Goal: Task Accomplishment & Management: Complete application form

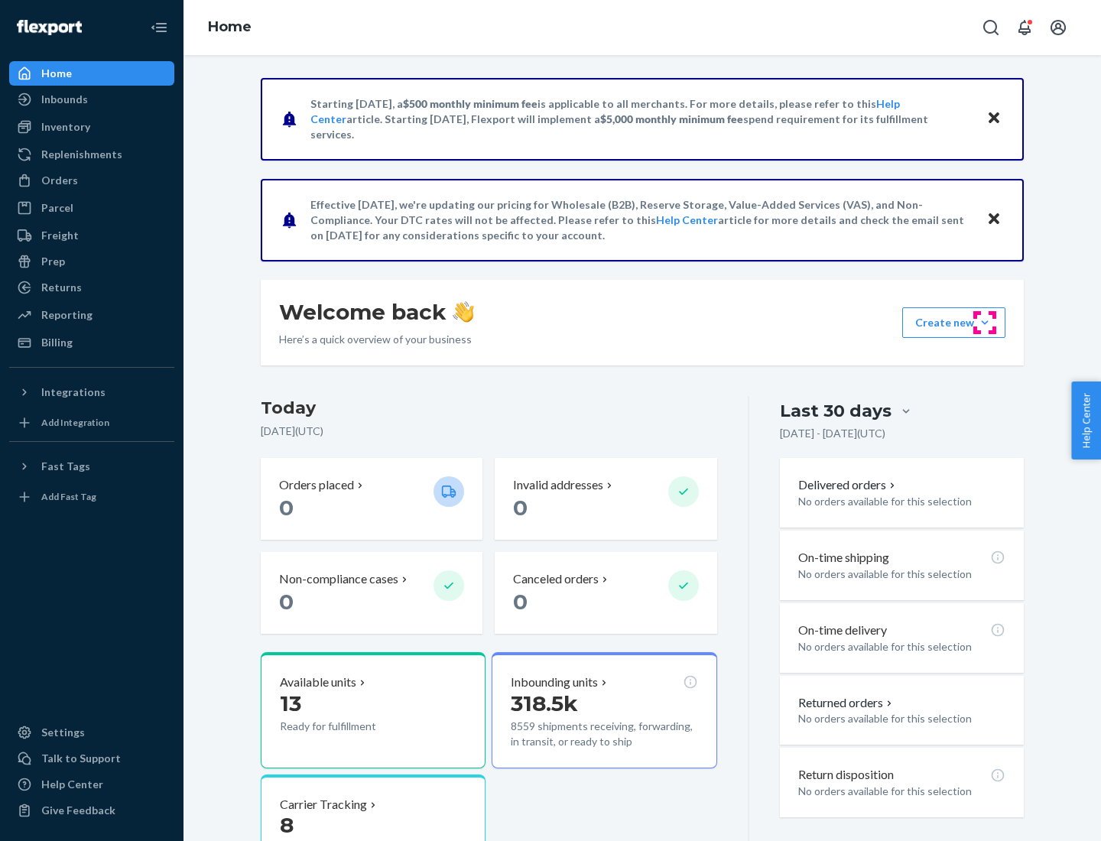
click at [985, 323] on button "Create new Create new inbound Create new order Create new product" at bounding box center [953, 322] width 103 height 31
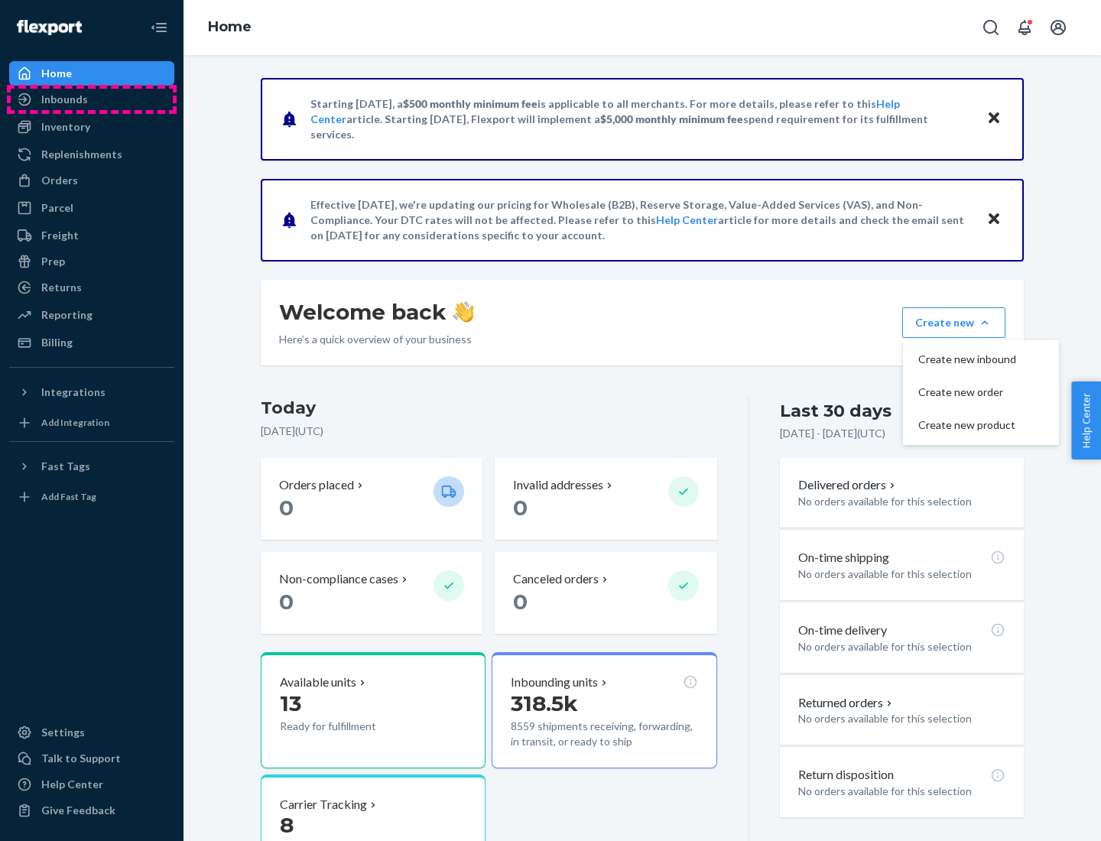
click at [92, 99] on div "Inbounds" at bounding box center [92, 99] width 162 height 21
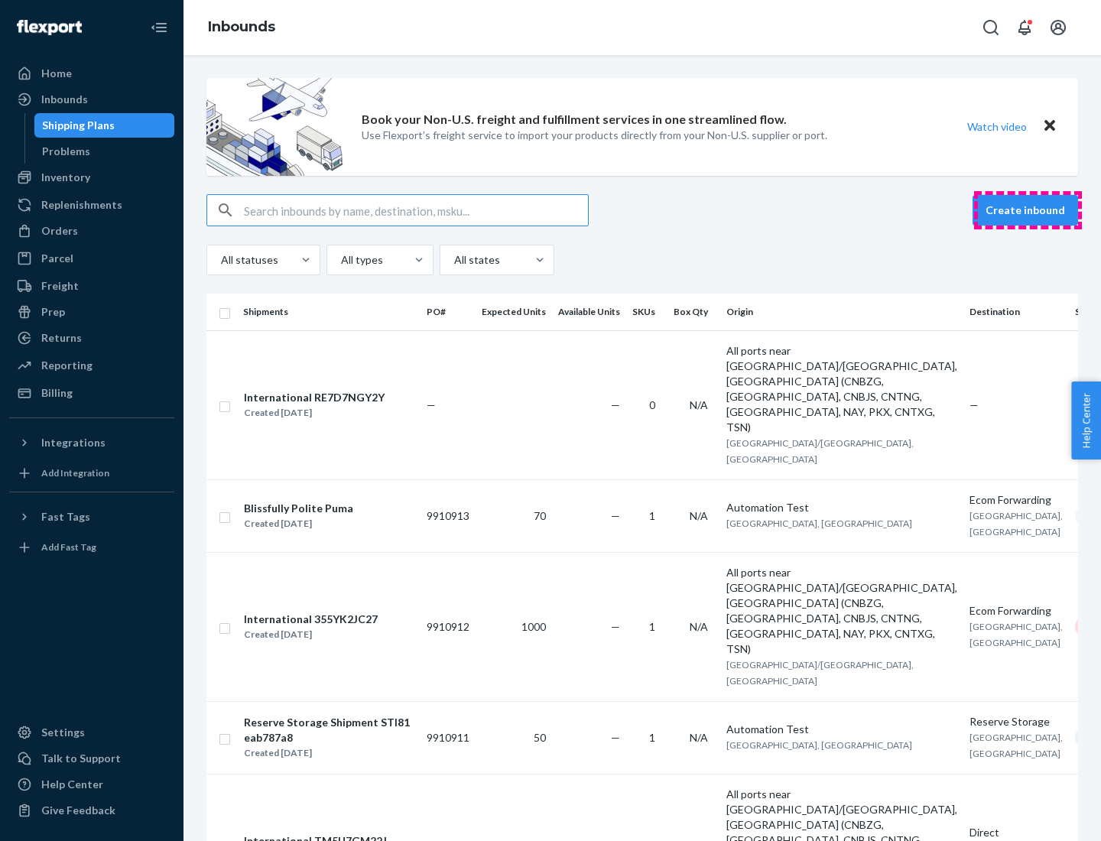
click at [1028, 210] on button "Create inbound" at bounding box center [1026, 210] width 106 height 31
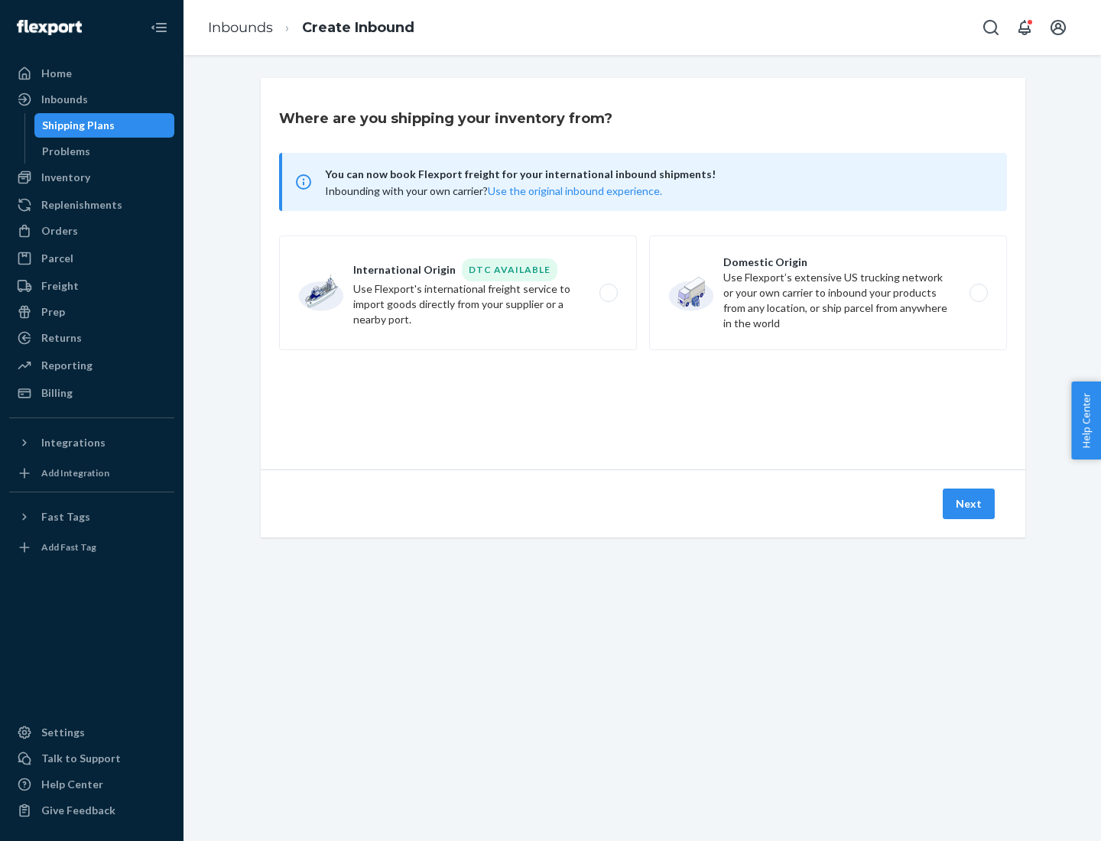
click at [828, 293] on label "Domestic Origin Use Flexport’s extensive US trucking network or your own carrie…" at bounding box center [828, 293] width 358 height 115
click at [978, 293] on input "Domestic Origin Use Flexport’s extensive US trucking network or your own carrie…" at bounding box center [983, 293] width 10 height 10
radio input "true"
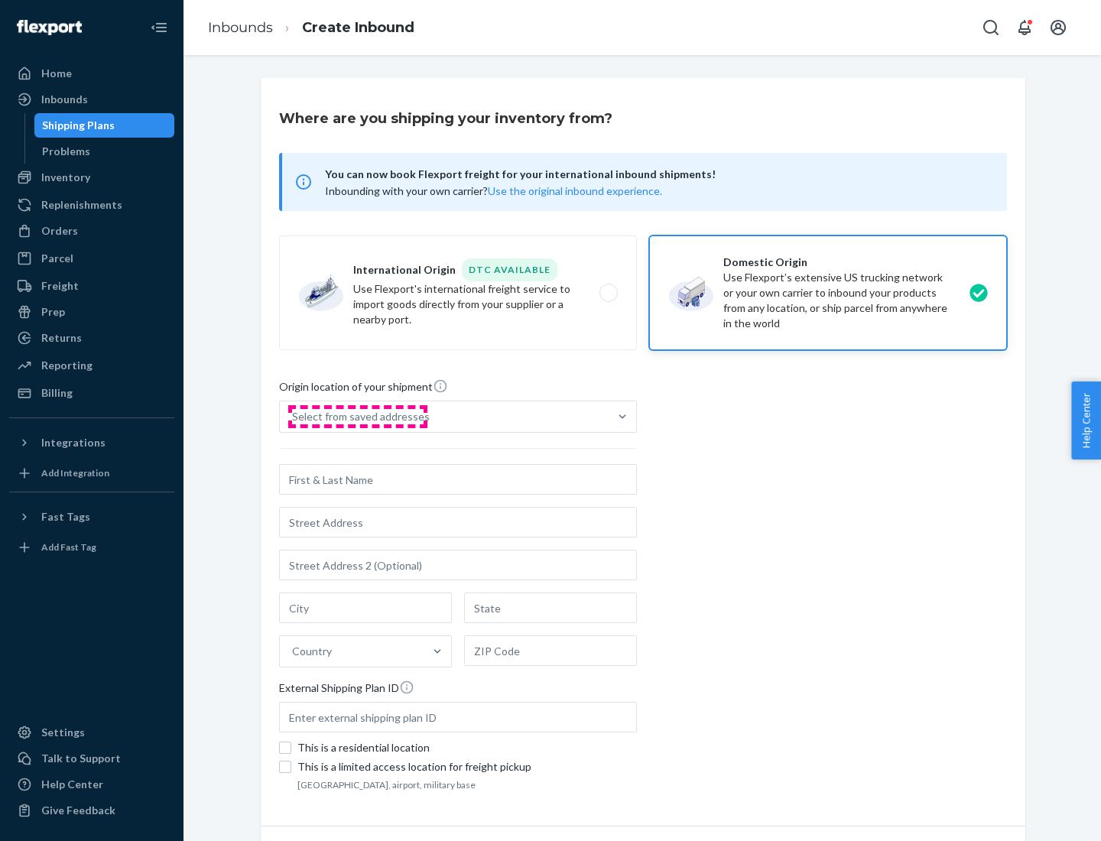
click at [357, 417] on div "Select from saved addresses" at bounding box center [361, 416] width 138 height 15
click at [294, 417] on input "Select from saved addresses" at bounding box center [293, 416] width 2 height 15
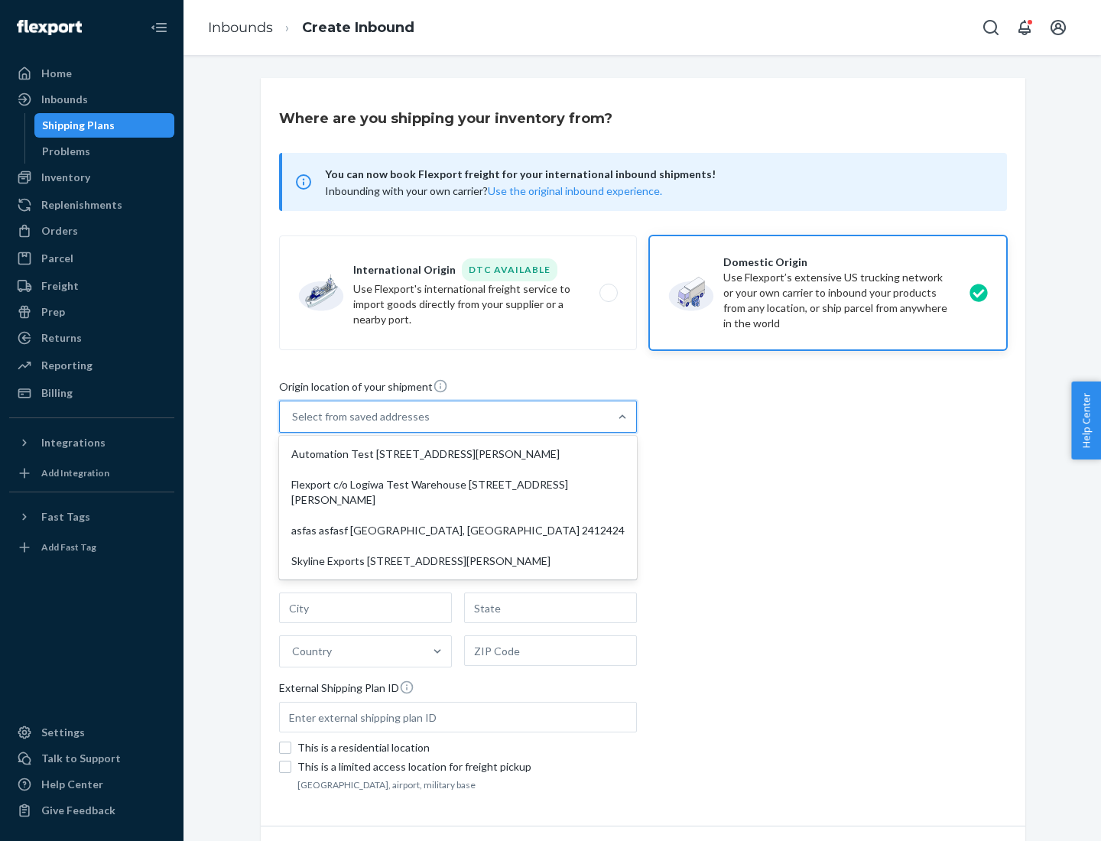
scroll to position [6, 0]
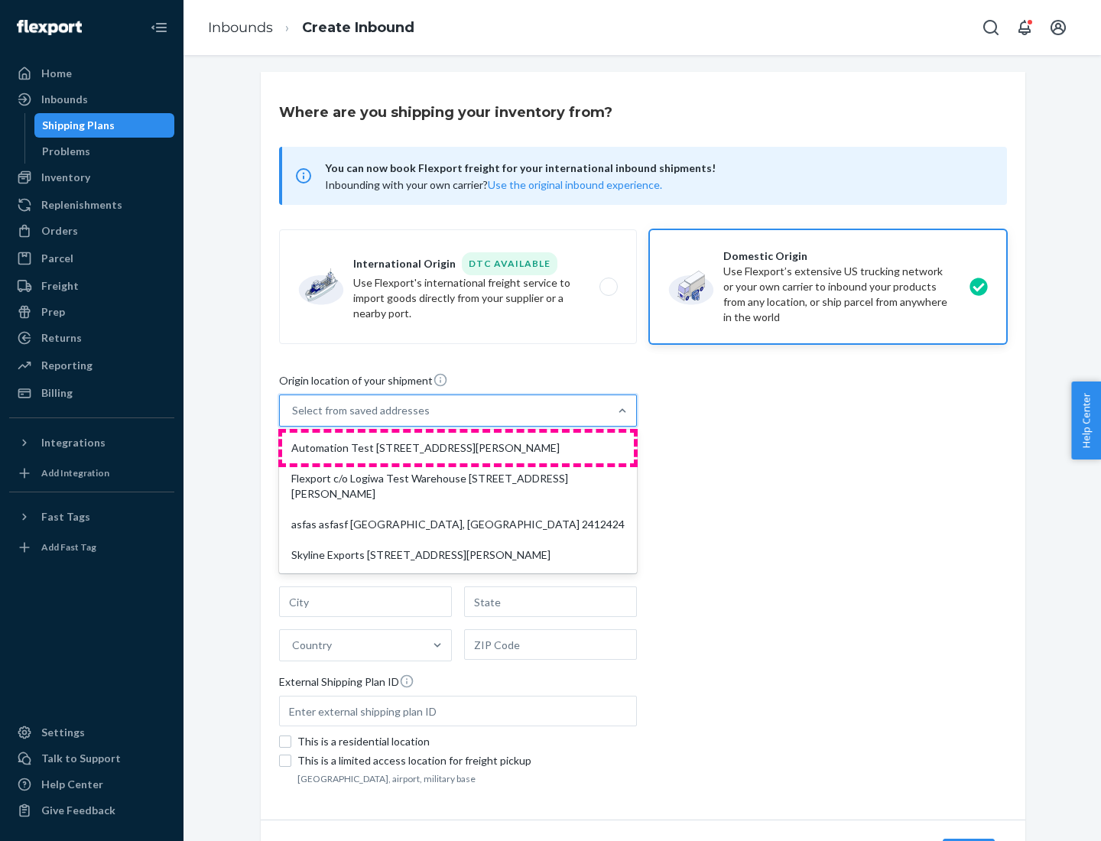
click at [458, 448] on div "Automation Test [STREET_ADDRESS][PERSON_NAME]" at bounding box center [458, 448] width 352 height 31
click at [294, 418] on input "option Automation Test [STREET_ADDRESS][PERSON_NAME] focused, 1 of 4. 4 results…" at bounding box center [293, 410] width 2 height 15
type input "Automation Test"
type input "9th Floor"
type input "[GEOGRAPHIC_DATA]"
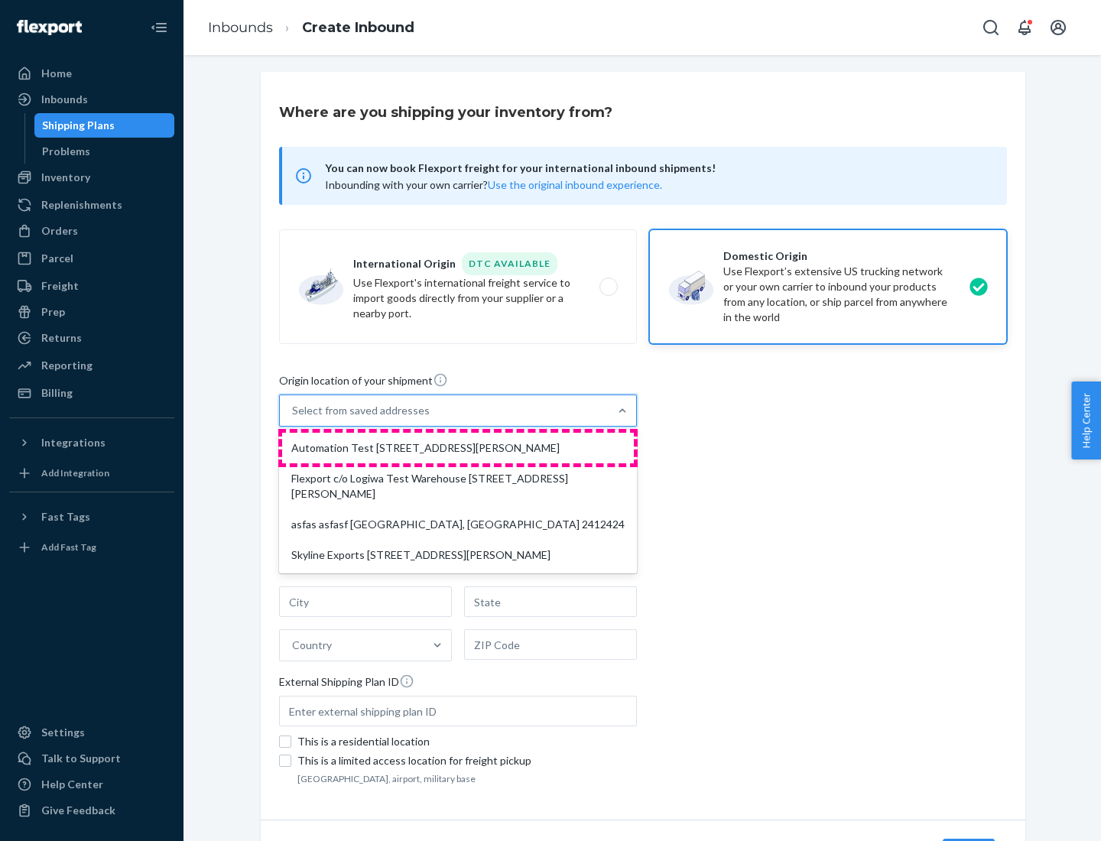
type input "CA"
type input "94104"
type input "[STREET_ADDRESS][PERSON_NAME]"
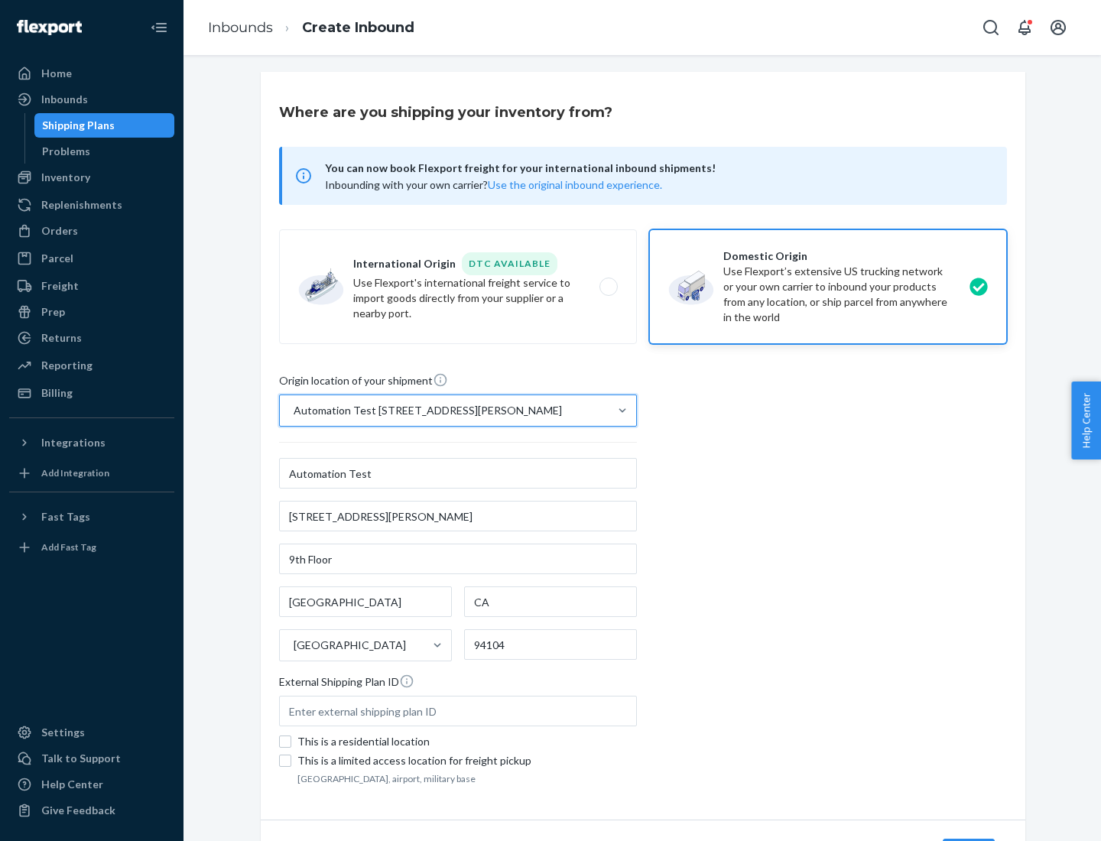
scroll to position [89, 0]
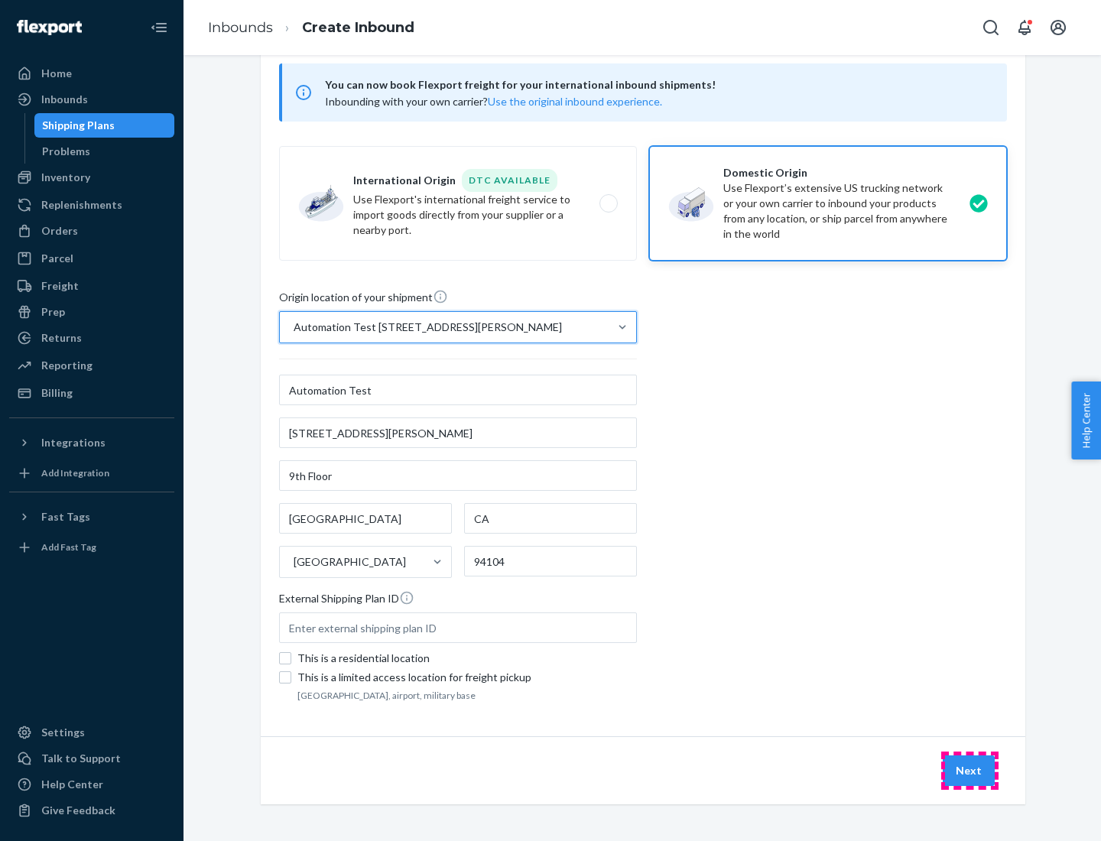
click at [970, 771] on button "Next" at bounding box center [969, 770] width 52 height 31
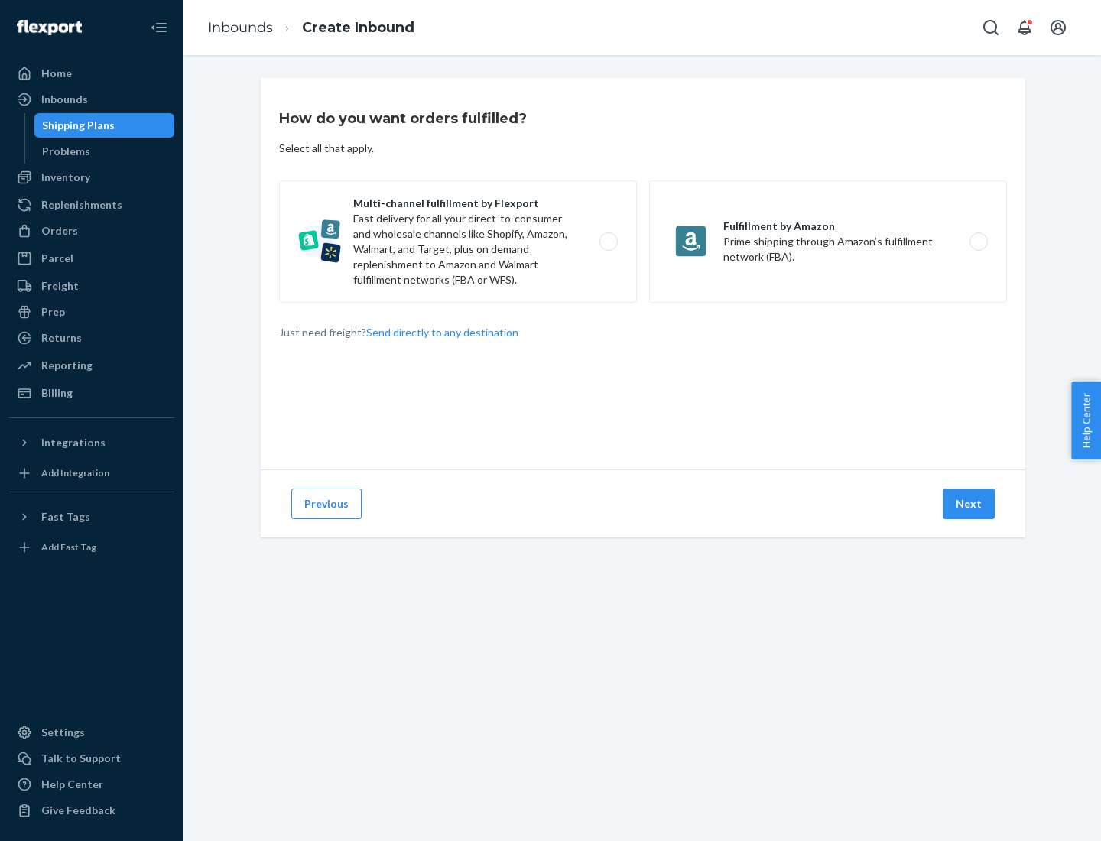
click at [458, 242] on label "Multi-channel fulfillment by Flexport Fast delivery for all your direct-to-cons…" at bounding box center [458, 241] width 358 height 122
click at [608, 242] on input "Multi-channel fulfillment by Flexport Fast delivery for all your direct-to-cons…" at bounding box center [613, 242] width 10 height 10
radio input "true"
click at [970, 504] on button "Next" at bounding box center [969, 504] width 52 height 31
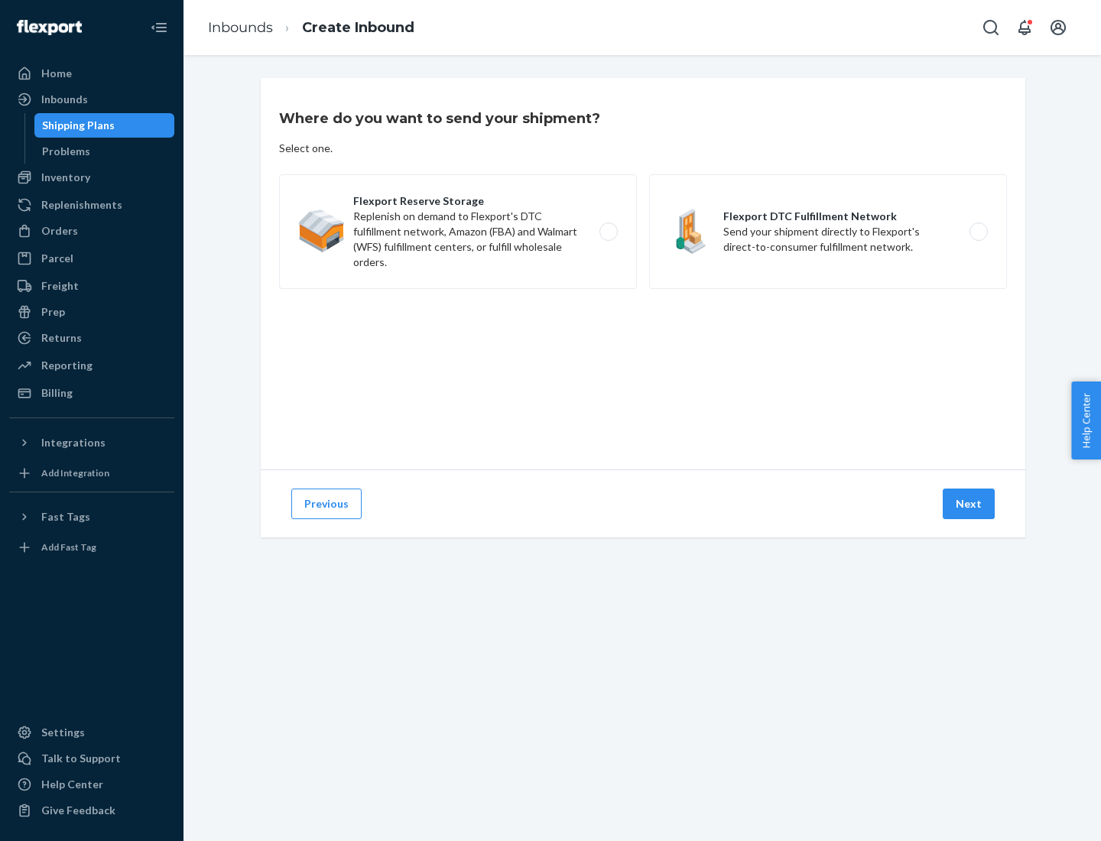
click at [828, 232] on label "Flexport DTC Fulfillment Network Send your shipment directly to Flexport's dire…" at bounding box center [828, 231] width 358 height 115
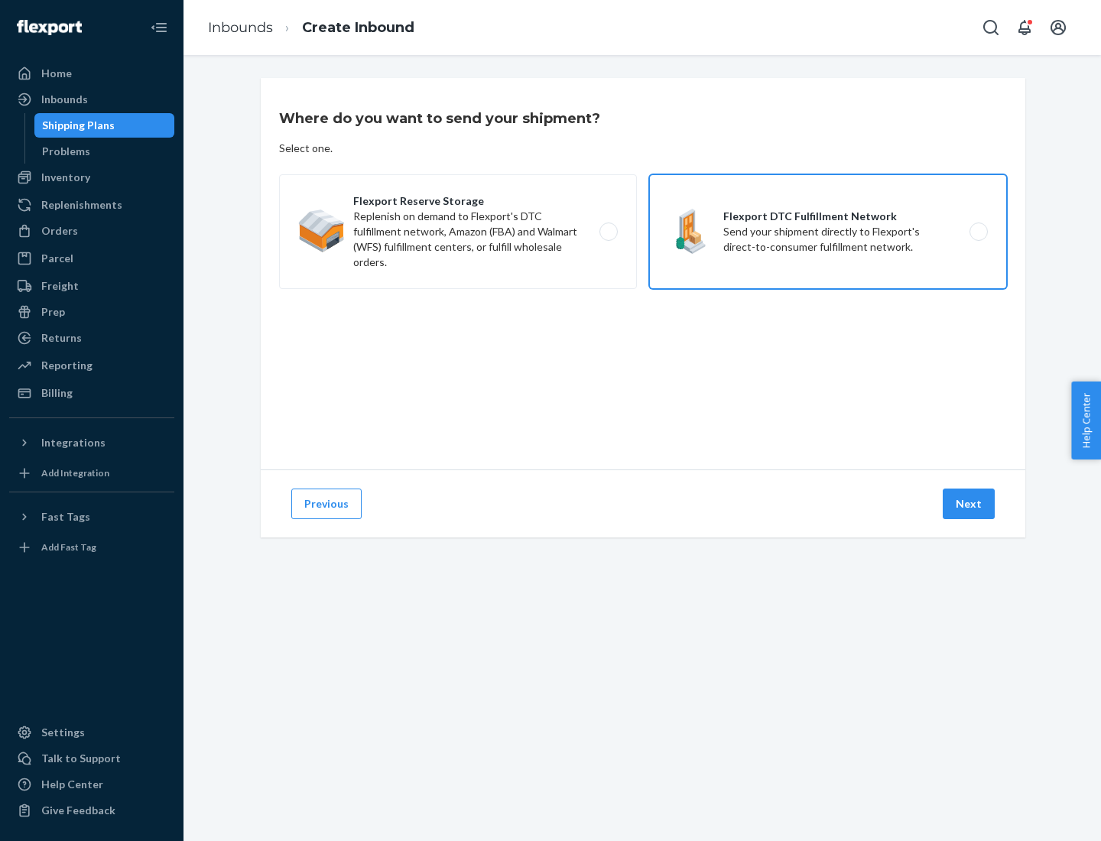
click at [978, 232] on input "Flexport DTC Fulfillment Network Send your shipment directly to Flexport's dire…" at bounding box center [983, 232] width 10 height 10
radio input "true"
click at [970, 504] on button "Next" at bounding box center [969, 504] width 52 height 31
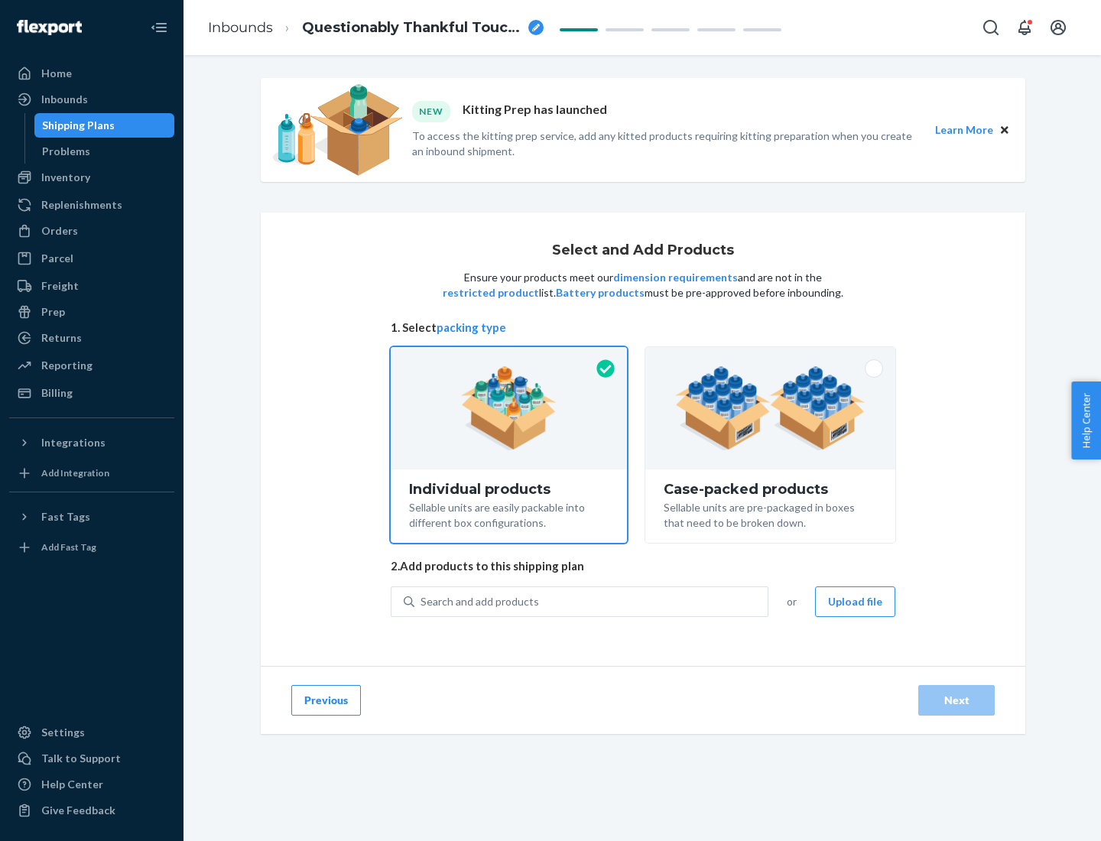
click at [771, 408] on img at bounding box center [770, 408] width 190 height 84
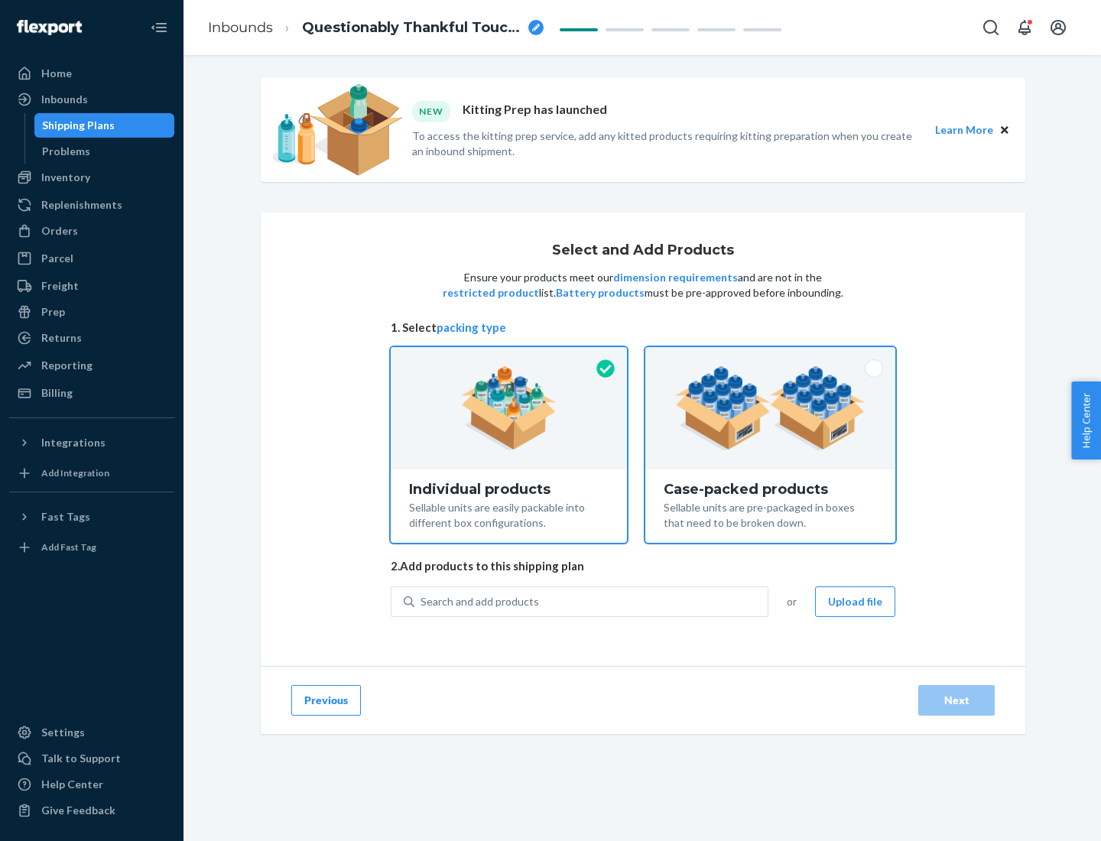
click at [771, 357] on input "Case-packed products Sellable units are pre-packaged in boxes that need to be b…" at bounding box center [770, 352] width 10 height 10
radio input "true"
radio input "false"
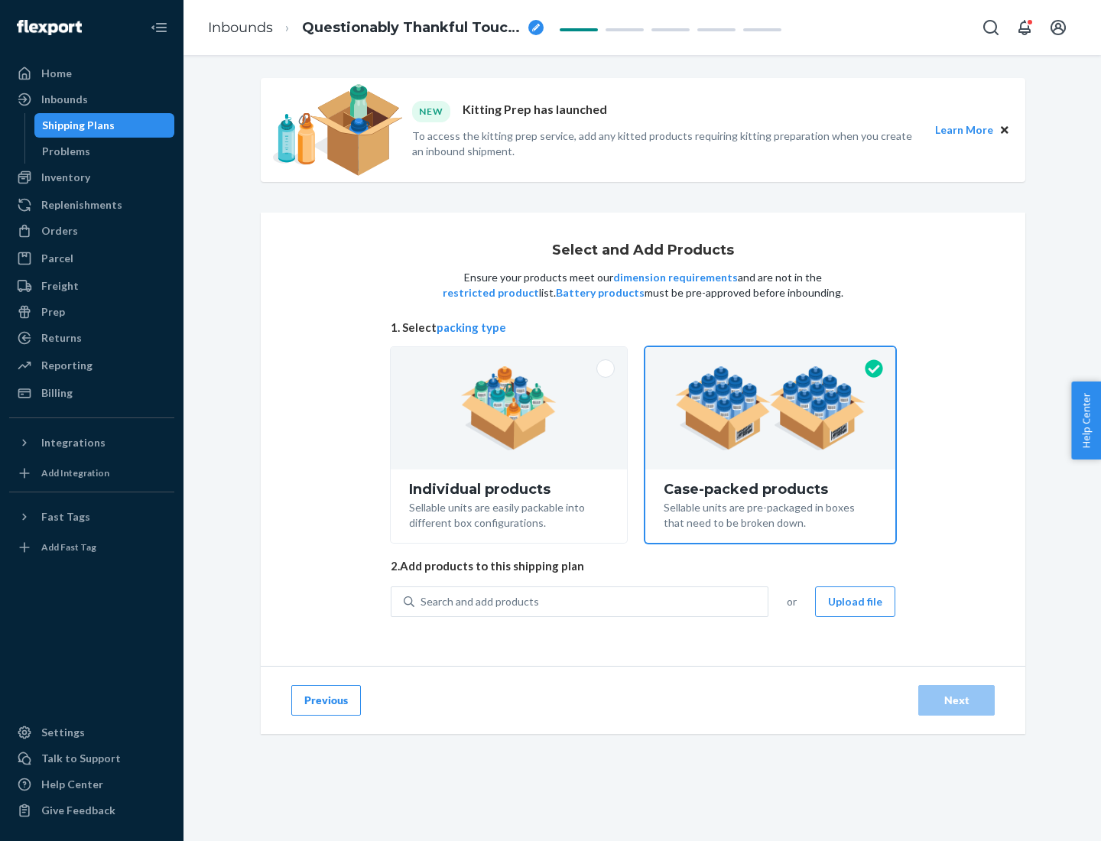
click at [592, 601] on div "Search and add products" at bounding box center [590, 602] width 353 height 28
click at [422, 601] on input "Search and add products" at bounding box center [422, 601] width 2 height 15
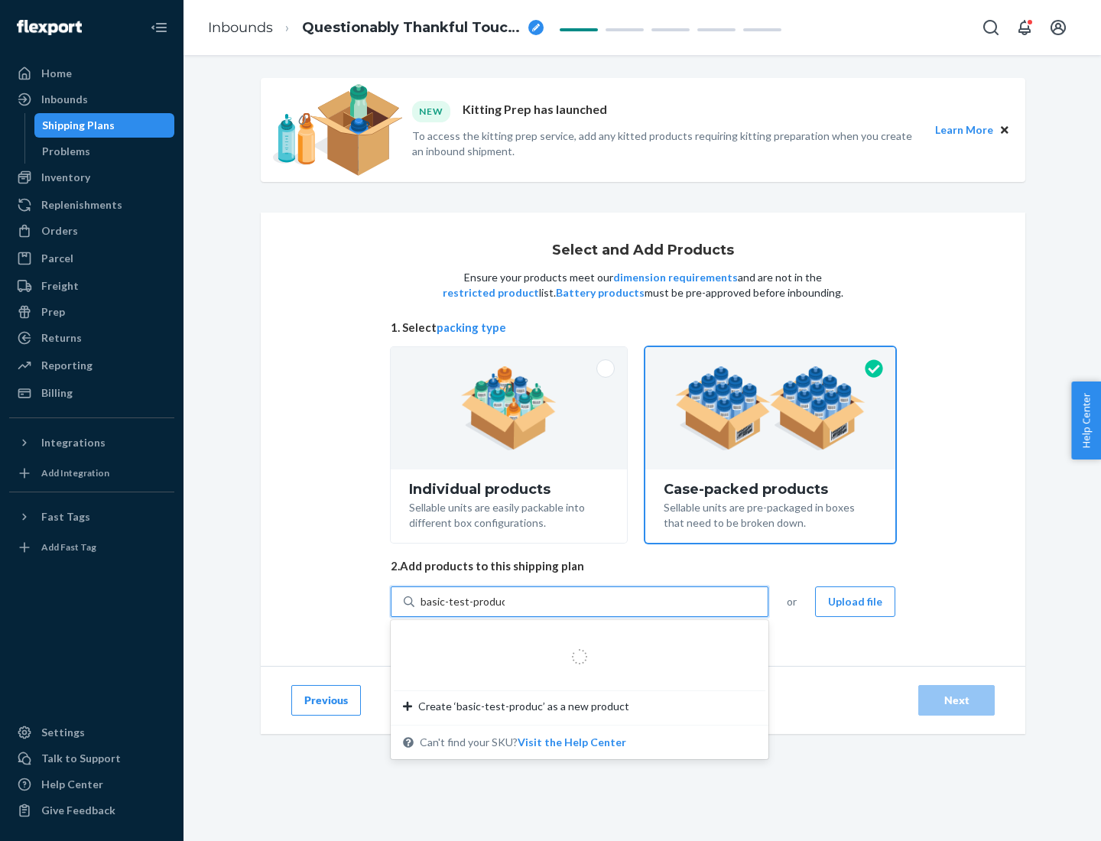
type input "basic-test-product-1"
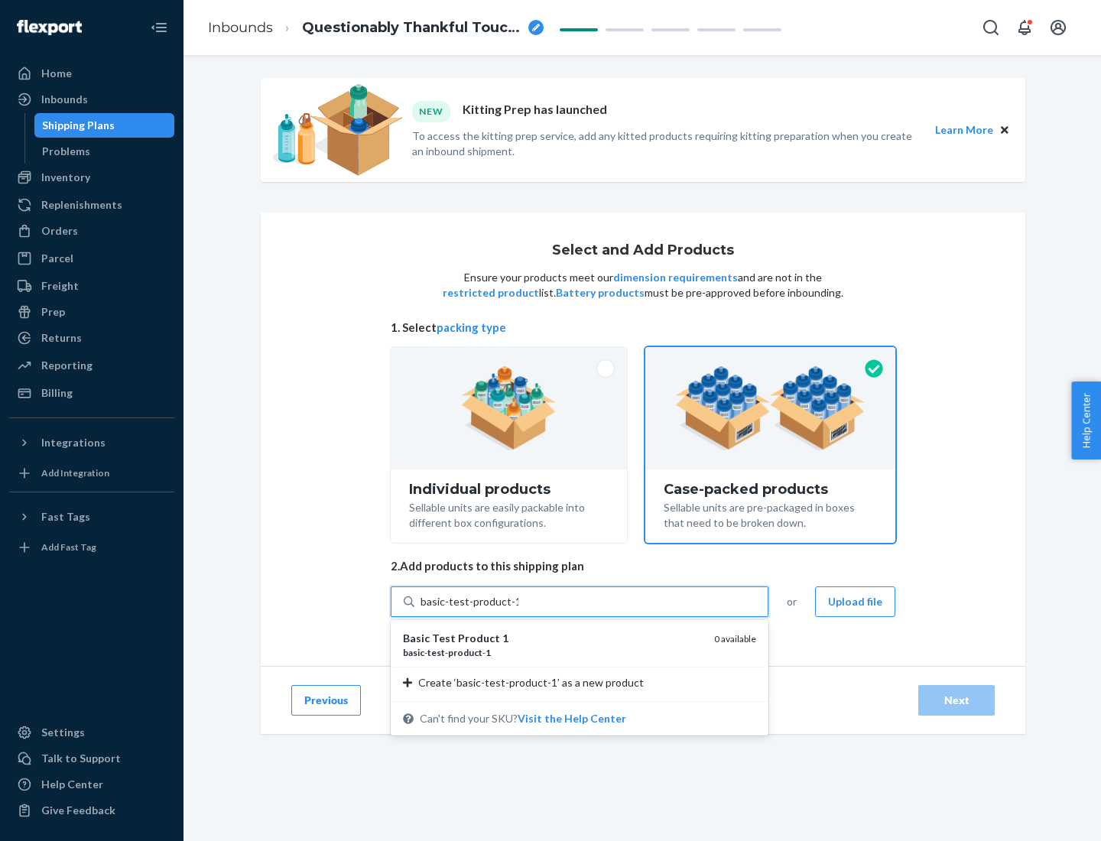
click at [553, 652] on div "basic - test - product - 1" at bounding box center [552, 652] width 299 height 13
click at [518, 609] on input "basic-test-product-1" at bounding box center [470, 601] width 98 height 15
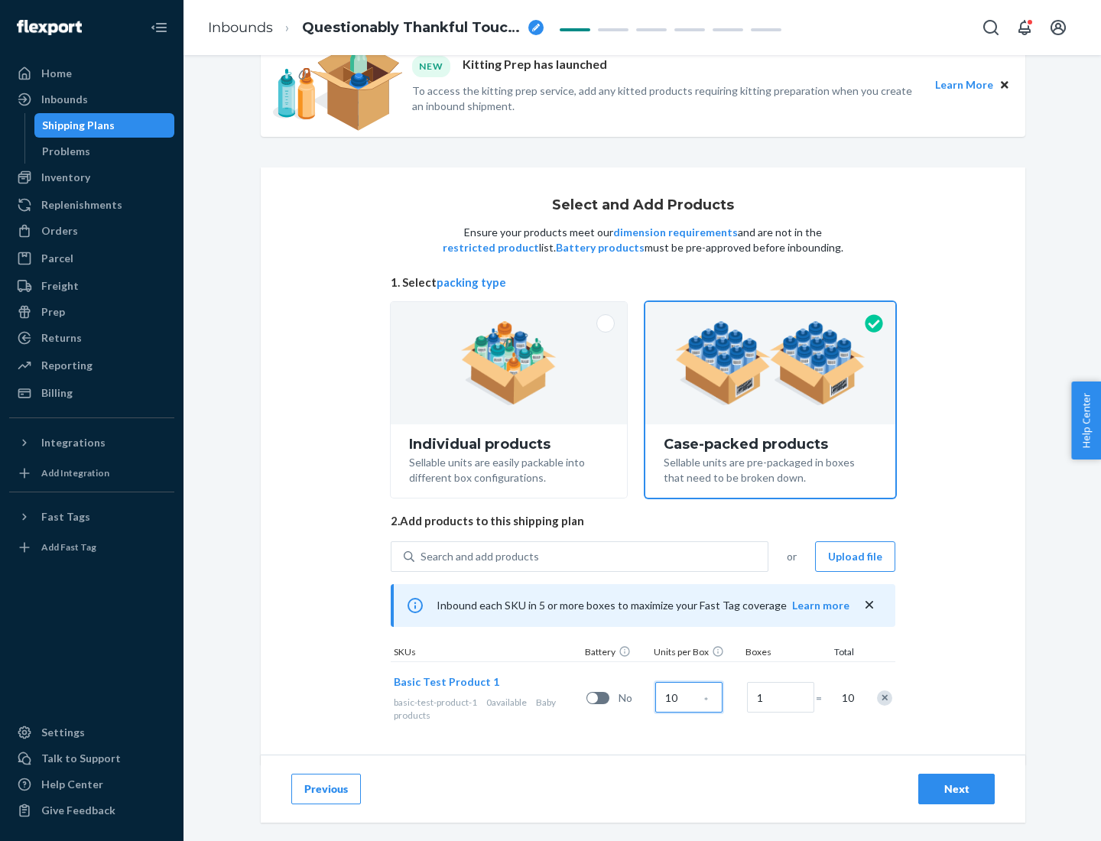
scroll to position [55, 0]
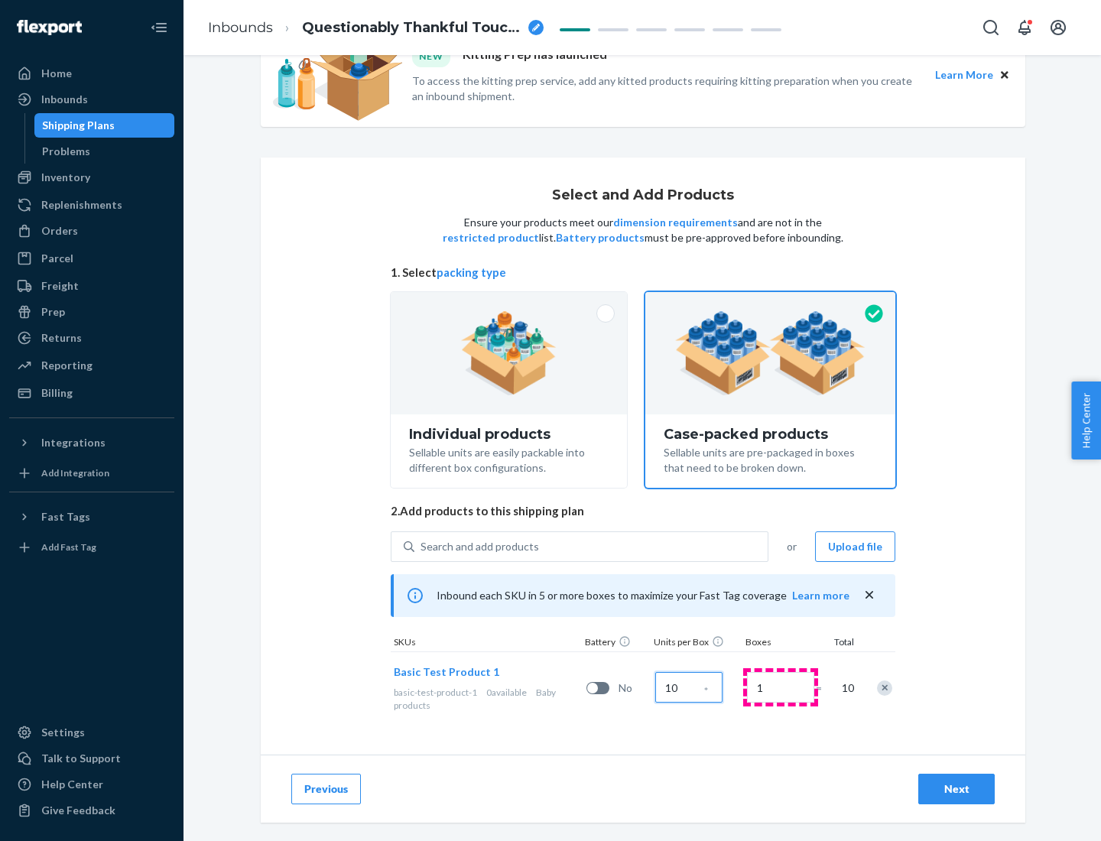
type input "10"
type input "7"
click at [957, 789] on div "Next" at bounding box center [956, 788] width 50 height 15
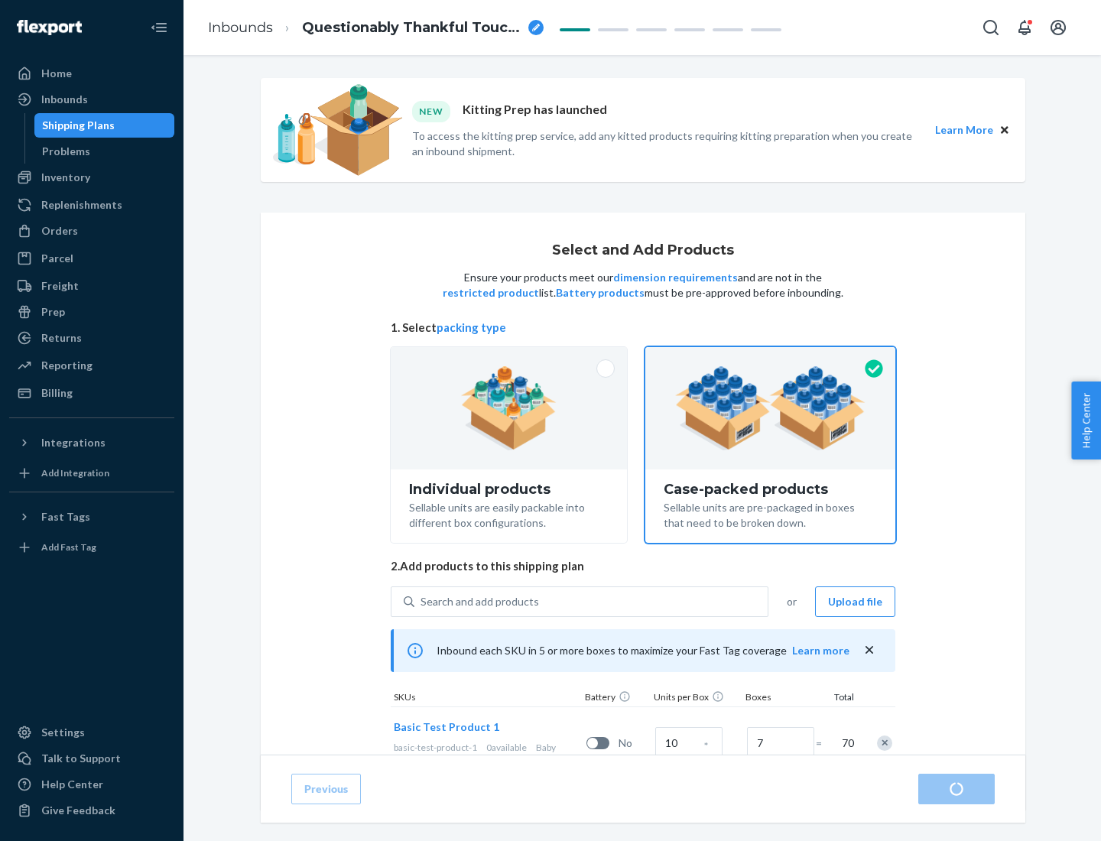
radio input "true"
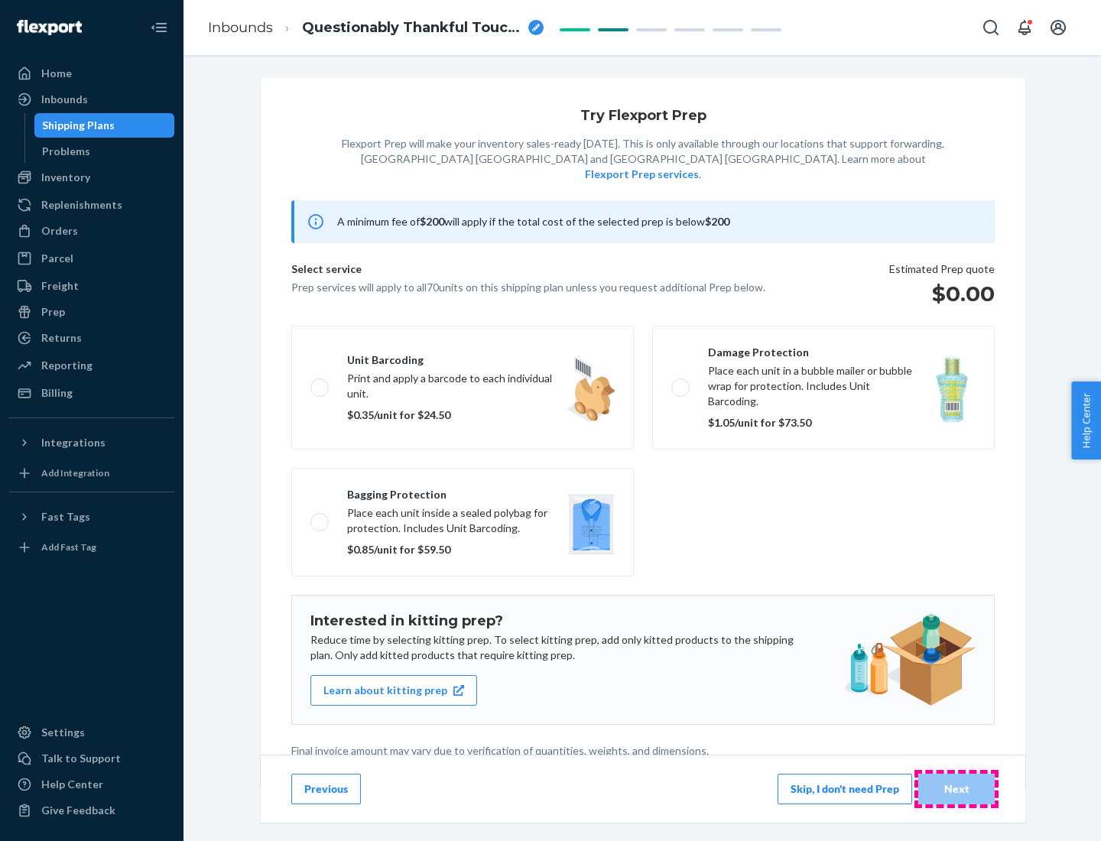
scroll to position [4, 0]
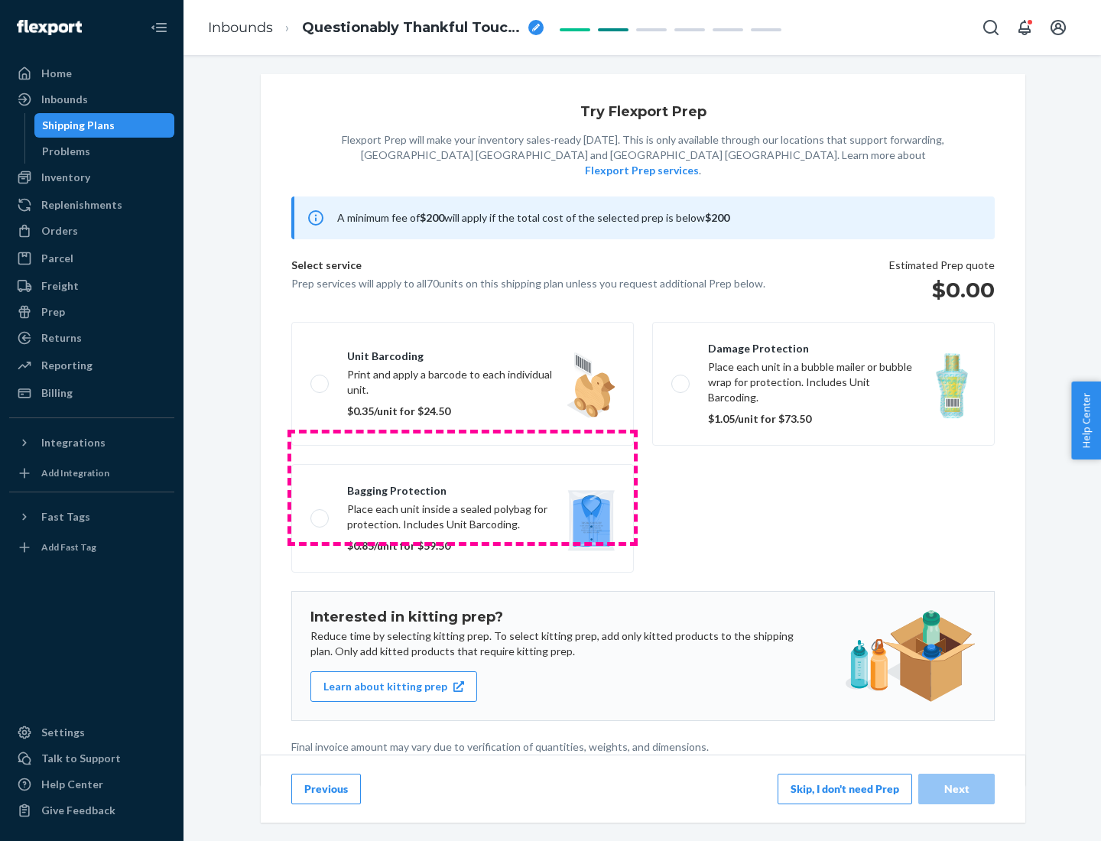
click at [463, 487] on label "Bagging protection Place each unit inside a sealed polybag for protection. Incl…" at bounding box center [462, 518] width 343 height 109
click at [320, 513] on input "Bagging protection Place each unit inside a sealed polybag for protection. Incl…" at bounding box center [315, 518] width 10 height 10
checkbox input "true"
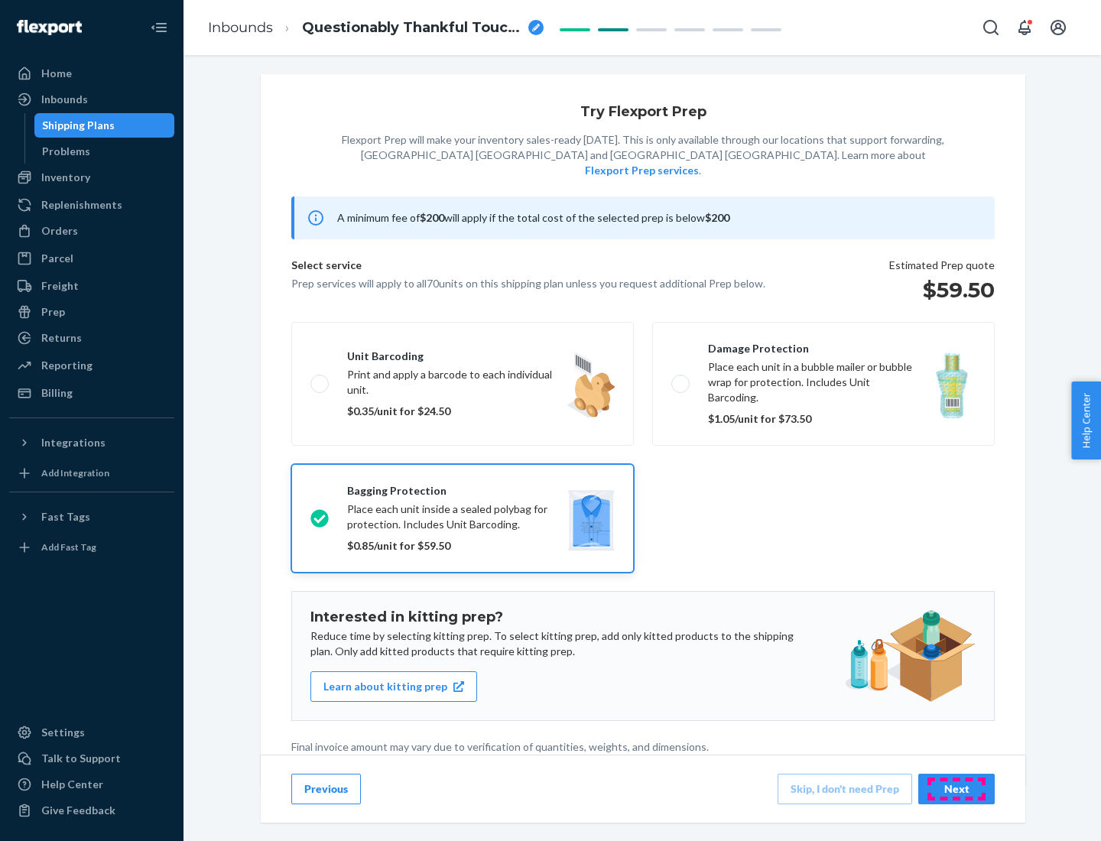
click at [957, 788] on div "Next" at bounding box center [956, 788] width 50 height 15
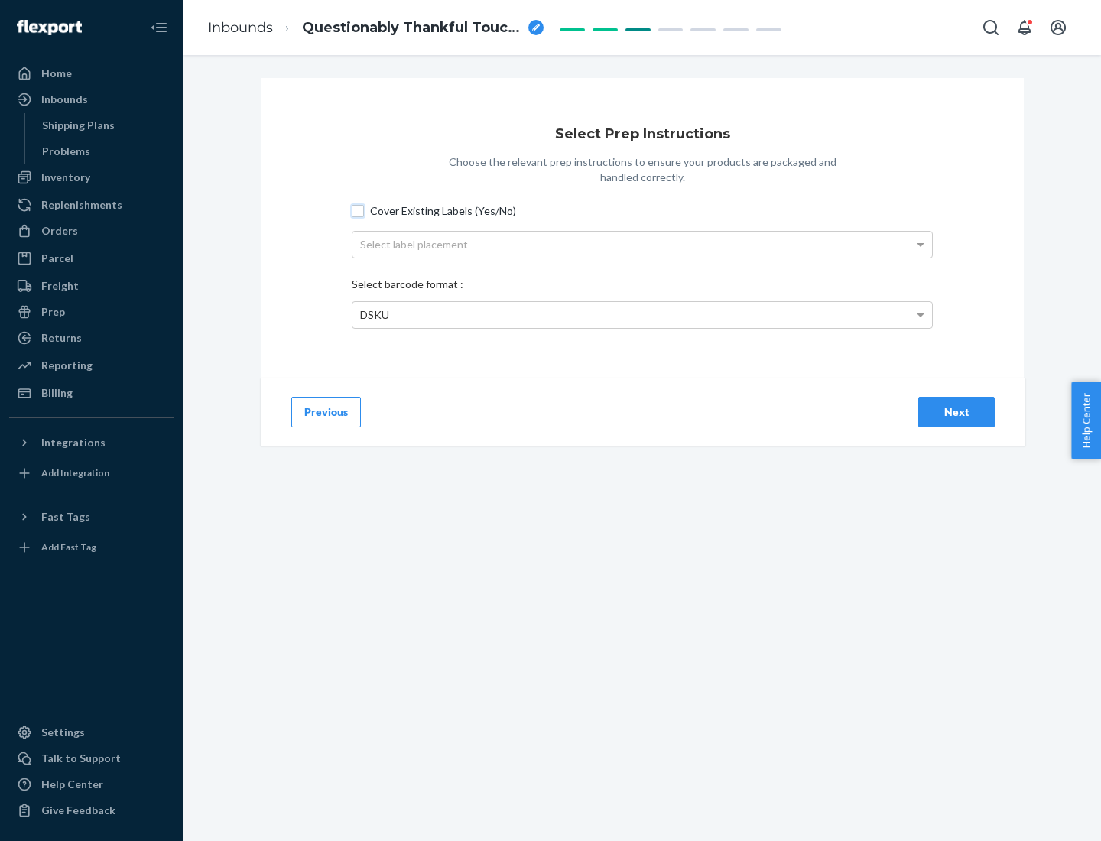
click at [358, 210] on input "Cover Existing Labels (Yes/No)" at bounding box center [358, 211] width 12 height 12
checkbox input "true"
click at [642, 244] on div "Select label placement" at bounding box center [642, 245] width 580 height 26
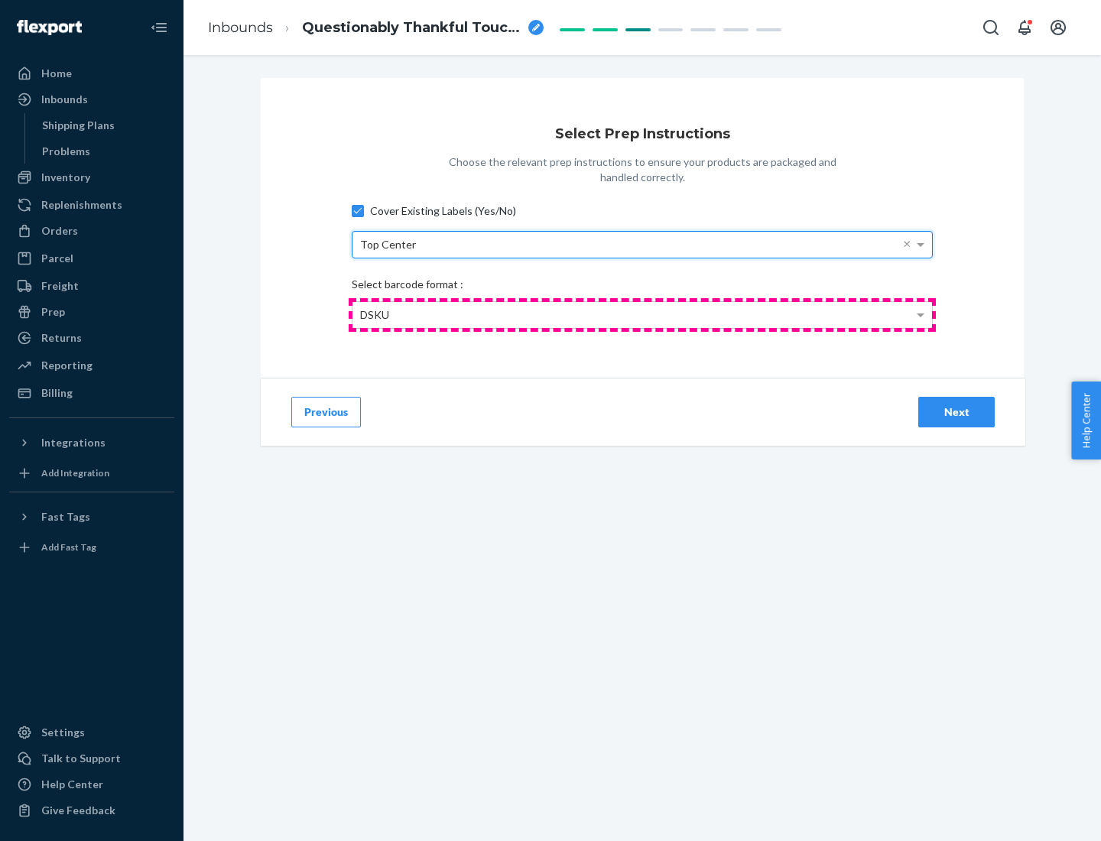
click at [642, 314] on div "DSKU" at bounding box center [642, 315] width 580 height 26
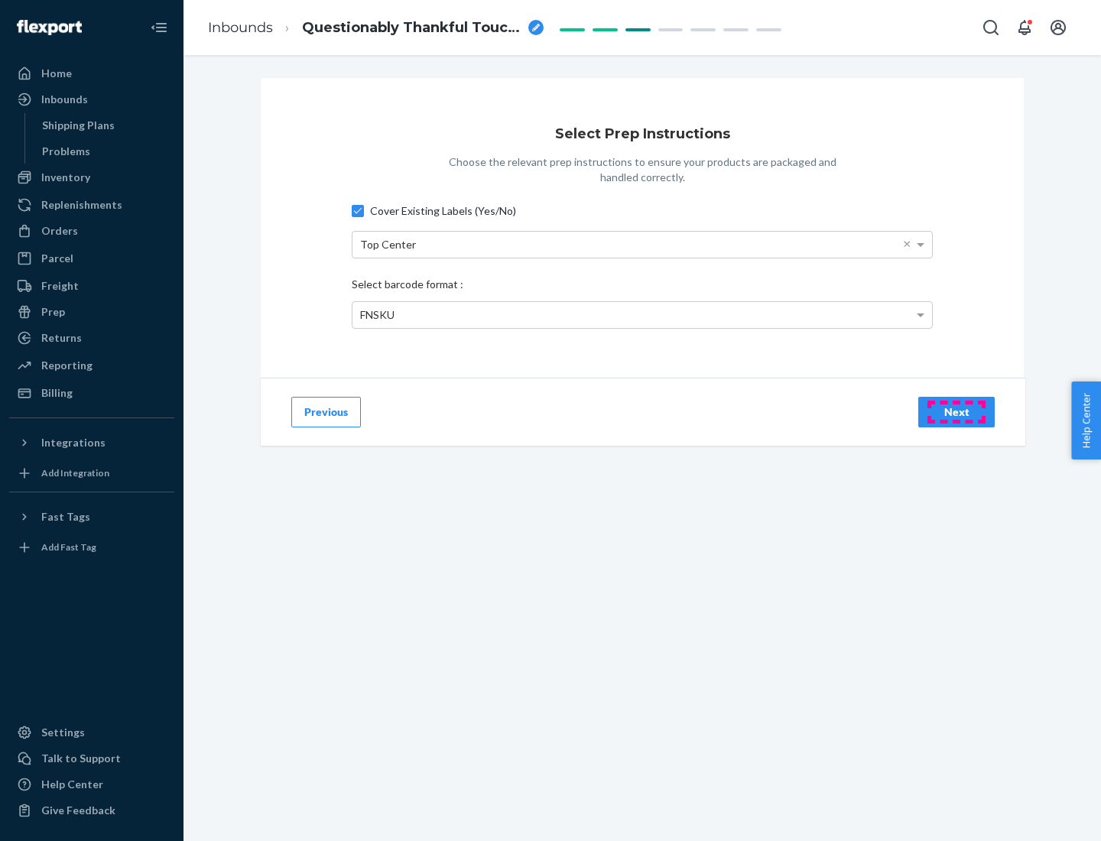
click at [957, 411] on div "Next" at bounding box center [956, 411] width 50 height 15
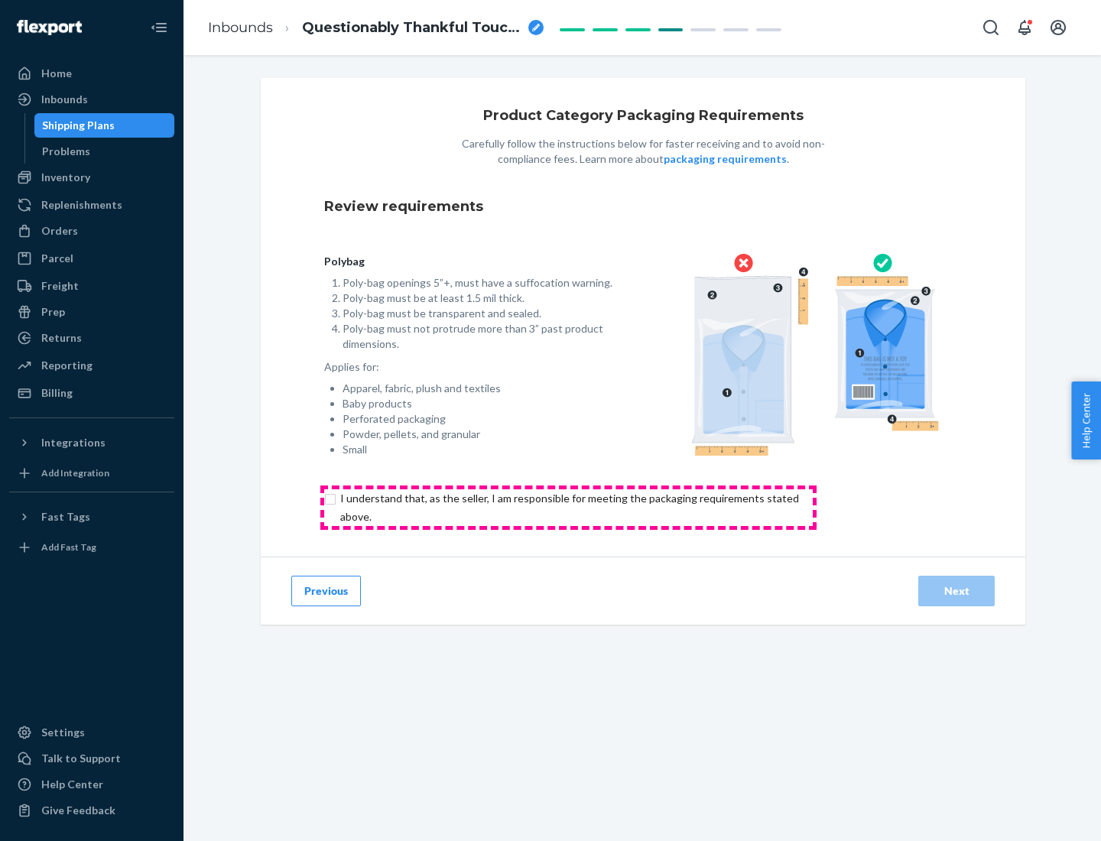
click at [568, 507] on input "checkbox" at bounding box center [578, 507] width 508 height 37
checkbox input "true"
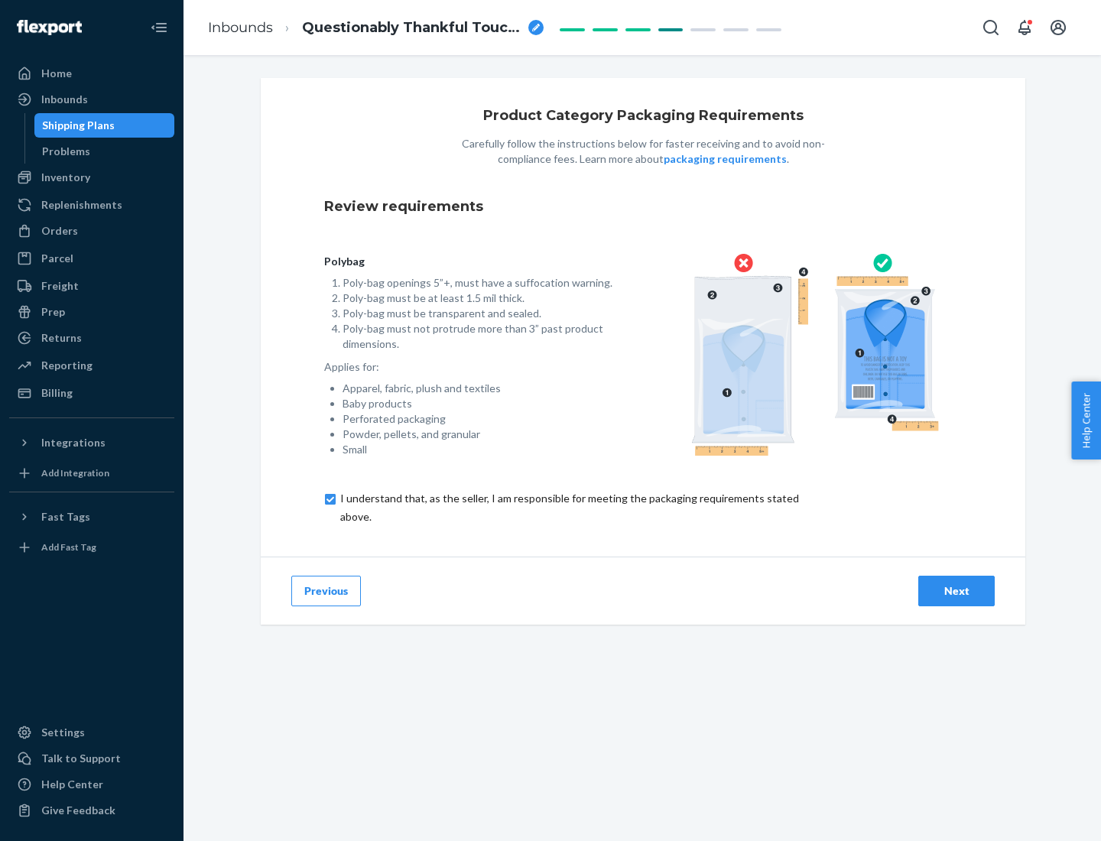
click at [957, 590] on div "Next" at bounding box center [956, 590] width 50 height 15
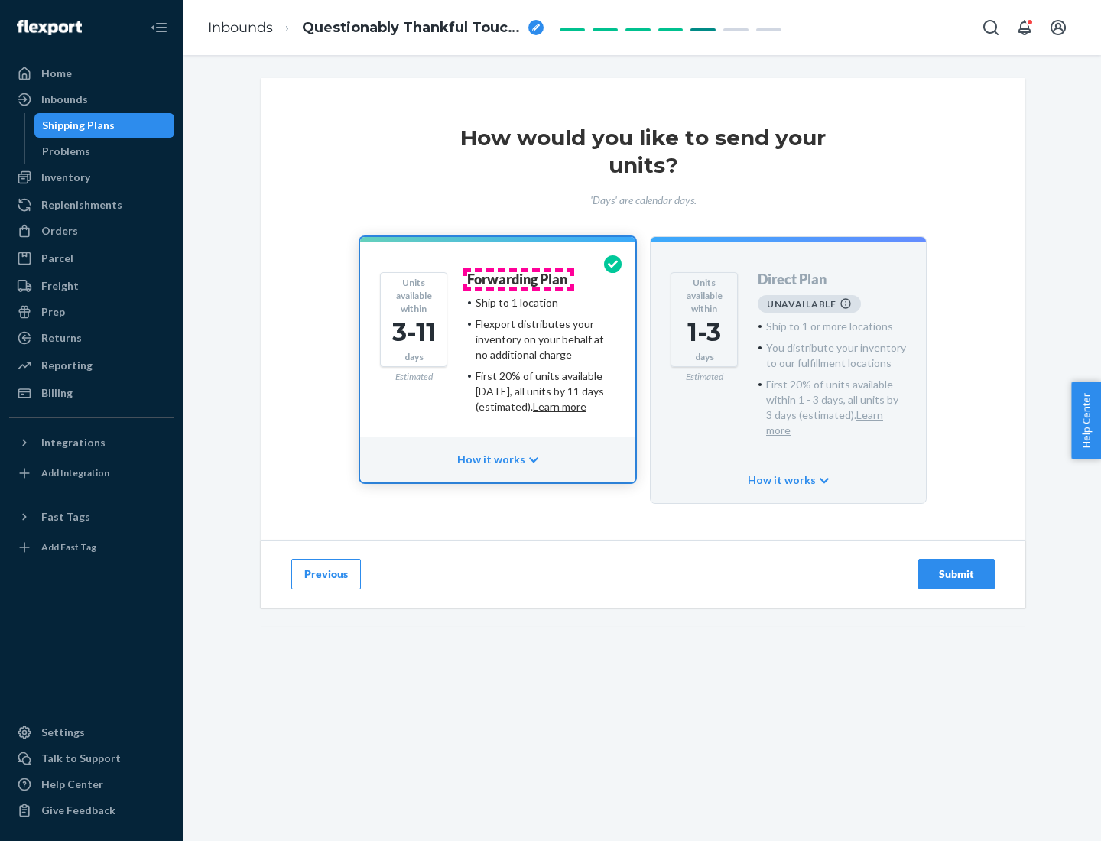
click at [518, 279] on h4 "Forwarding Plan" at bounding box center [517, 279] width 100 height 15
click at [957, 567] on div "Submit" at bounding box center [956, 574] width 50 height 15
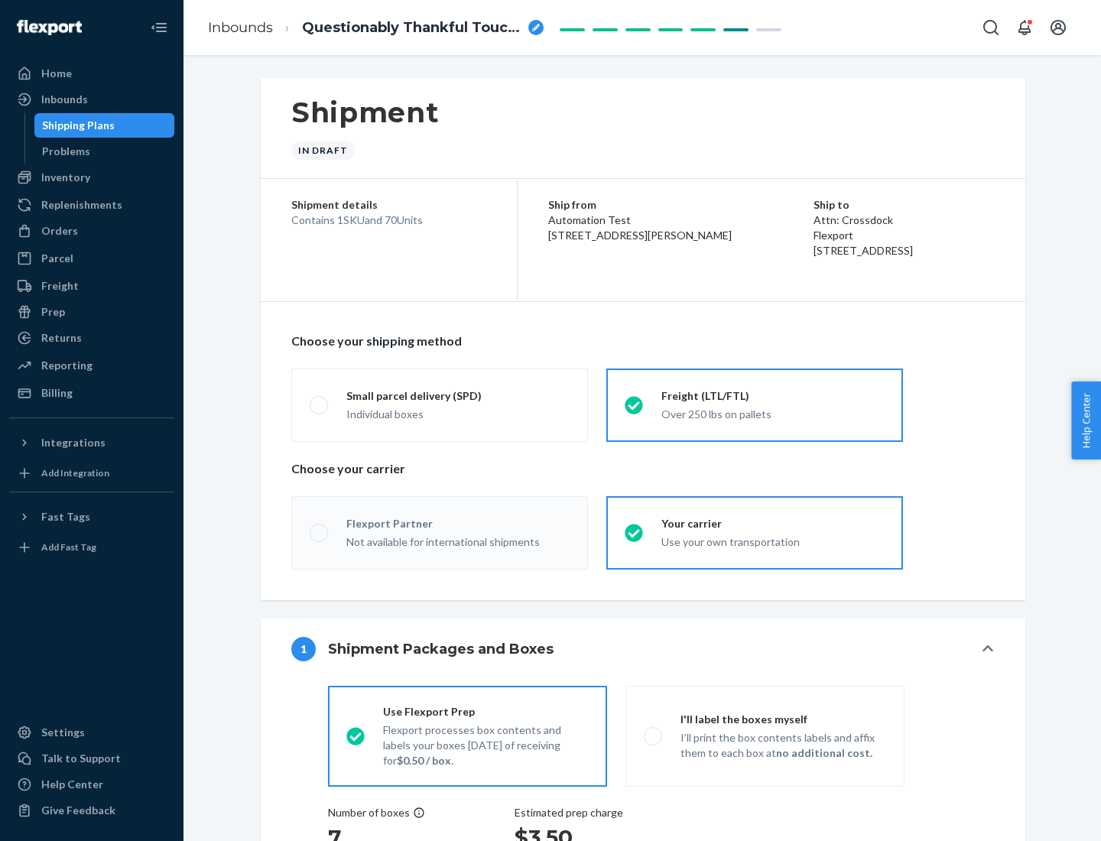
radio input "true"
radio input "false"
radio input "true"
radio input "false"
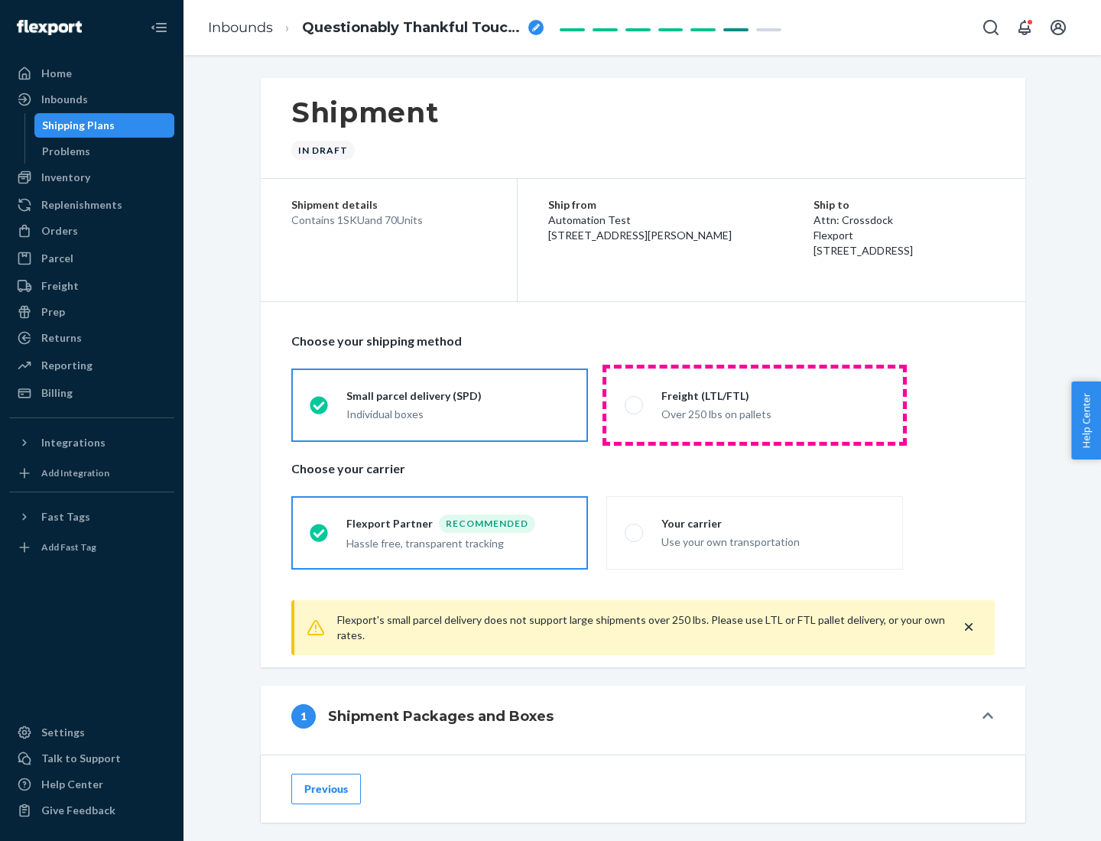
click at [755, 404] on div "Over 250 lbs on pallets" at bounding box center [772, 413] width 223 height 18
click at [635, 404] on input "Freight (LTL/FTL) Over 250 lbs on pallets" at bounding box center [630, 405] width 10 height 10
radio input "true"
radio input "false"
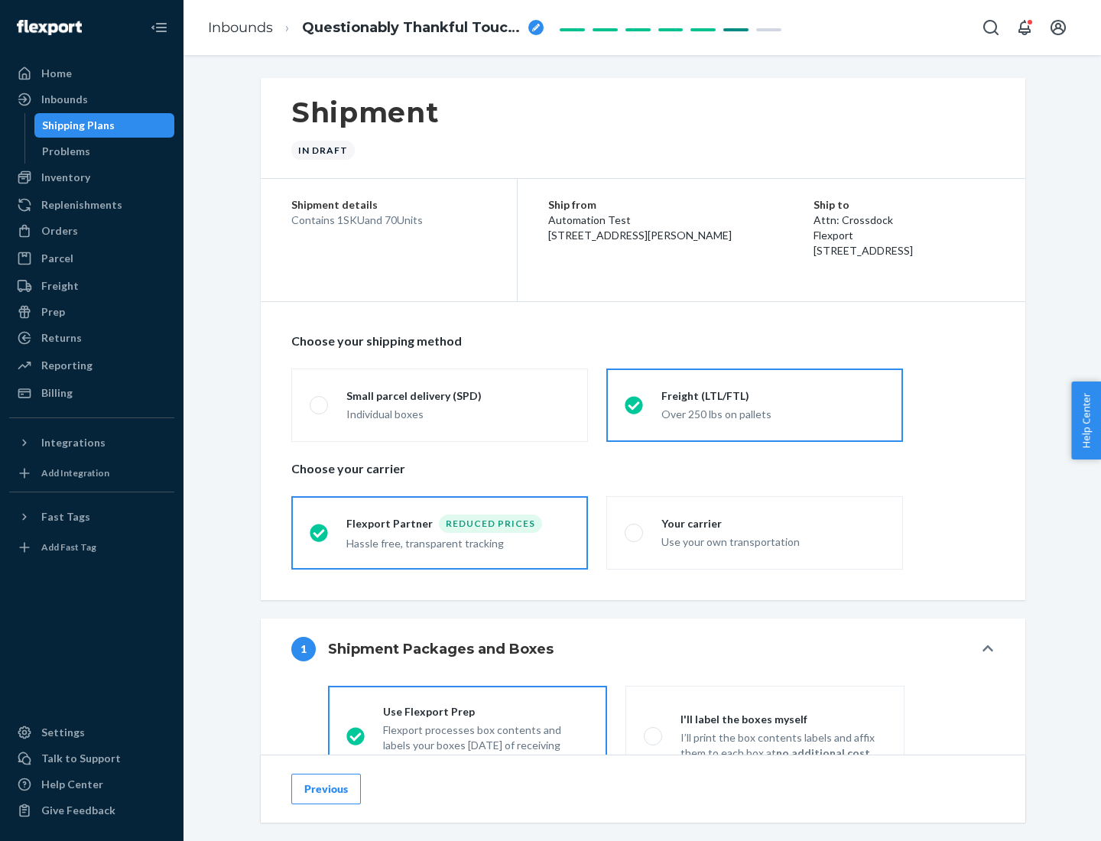
scroll to position [85, 0]
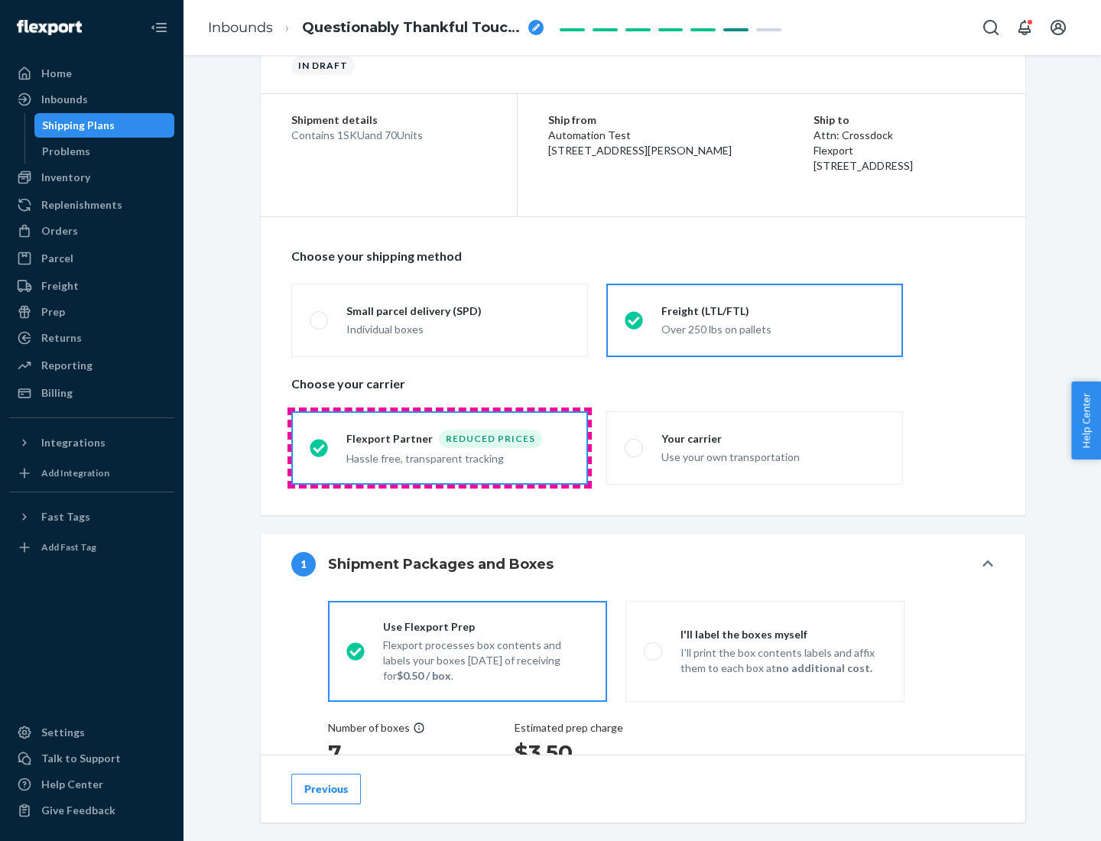
click at [440, 448] on div "Hassle free, transparent tracking" at bounding box center [457, 457] width 223 height 18
click at [320, 447] on input "Flexport Partner Reduced prices Hassle free, transparent tracking" at bounding box center [315, 448] width 10 height 10
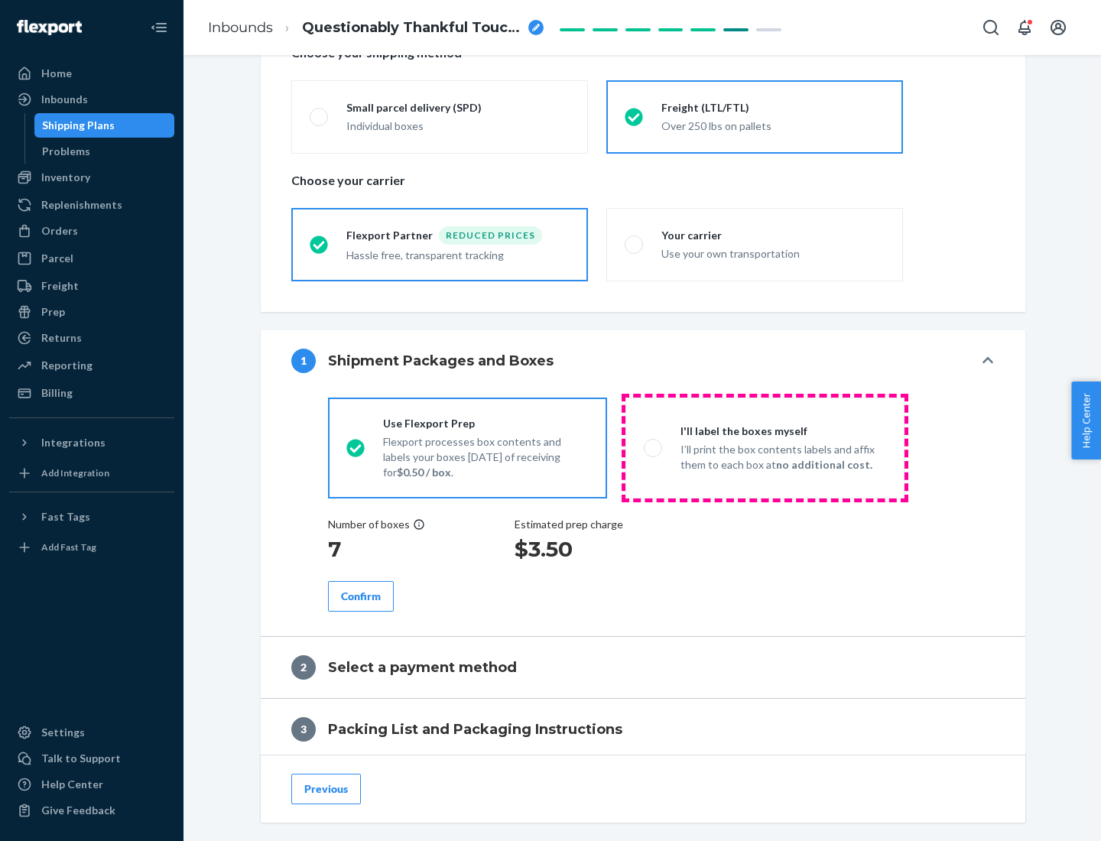
click at [765, 447] on p "I’ll print the box contents labels and affix them to each box at no additional …" at bounding box center [784, 457] width 206 height 31
click at [654, 447] on input "I'll label the boxes myself I’ll print the box contents labels and affix them t…" at bounding box center [649, 448] width 10 height 10
radio input "true"
radio input "false"
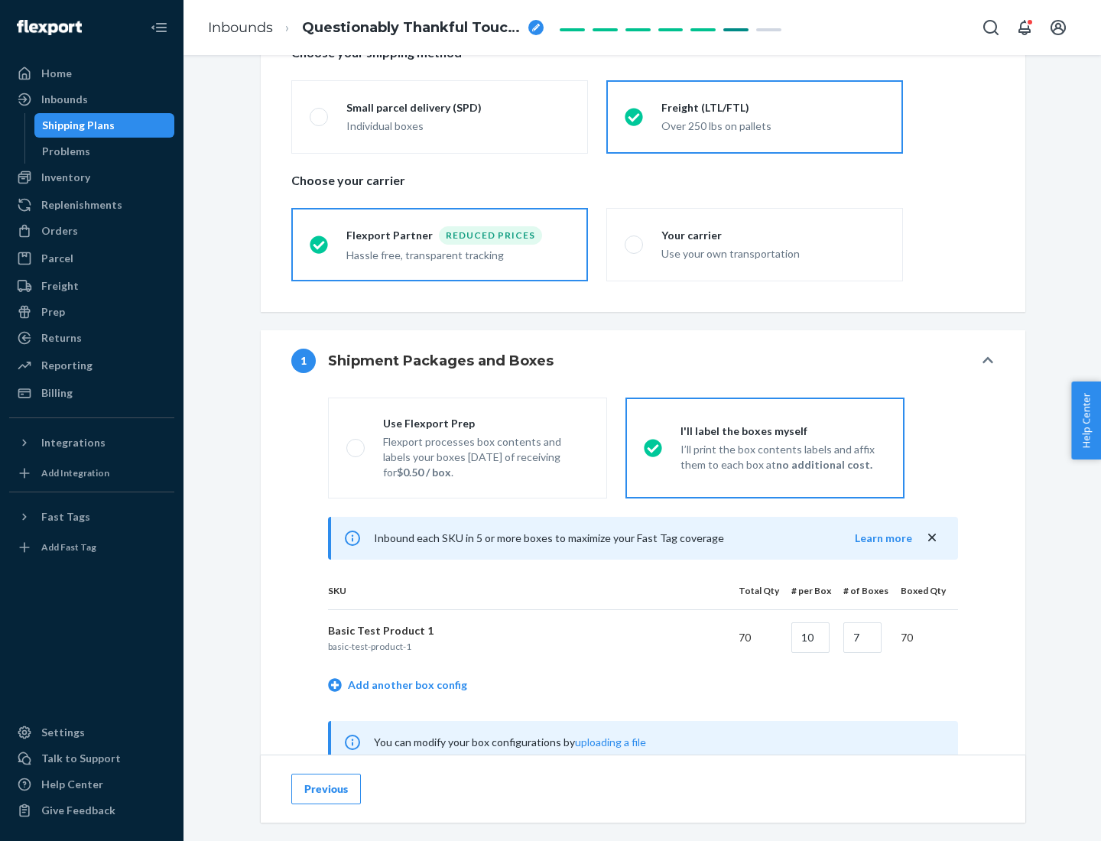
scroll to position [478, 0]
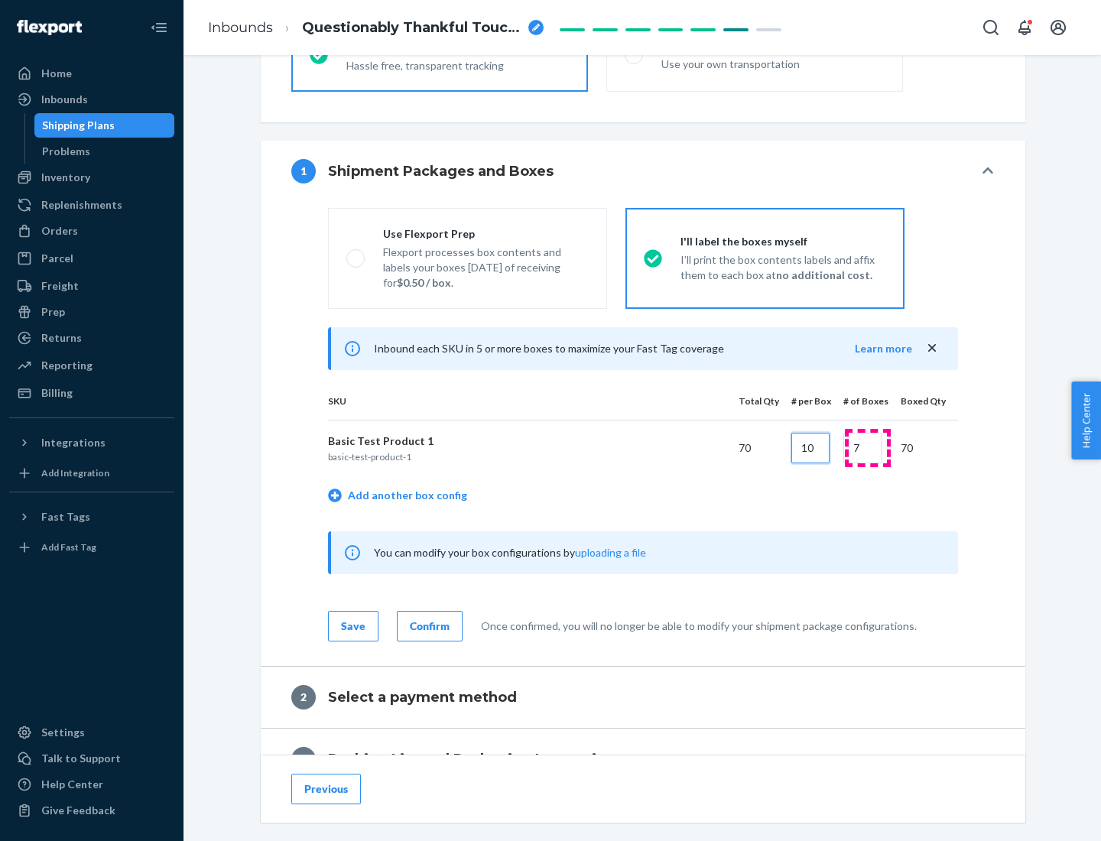
type input "10"
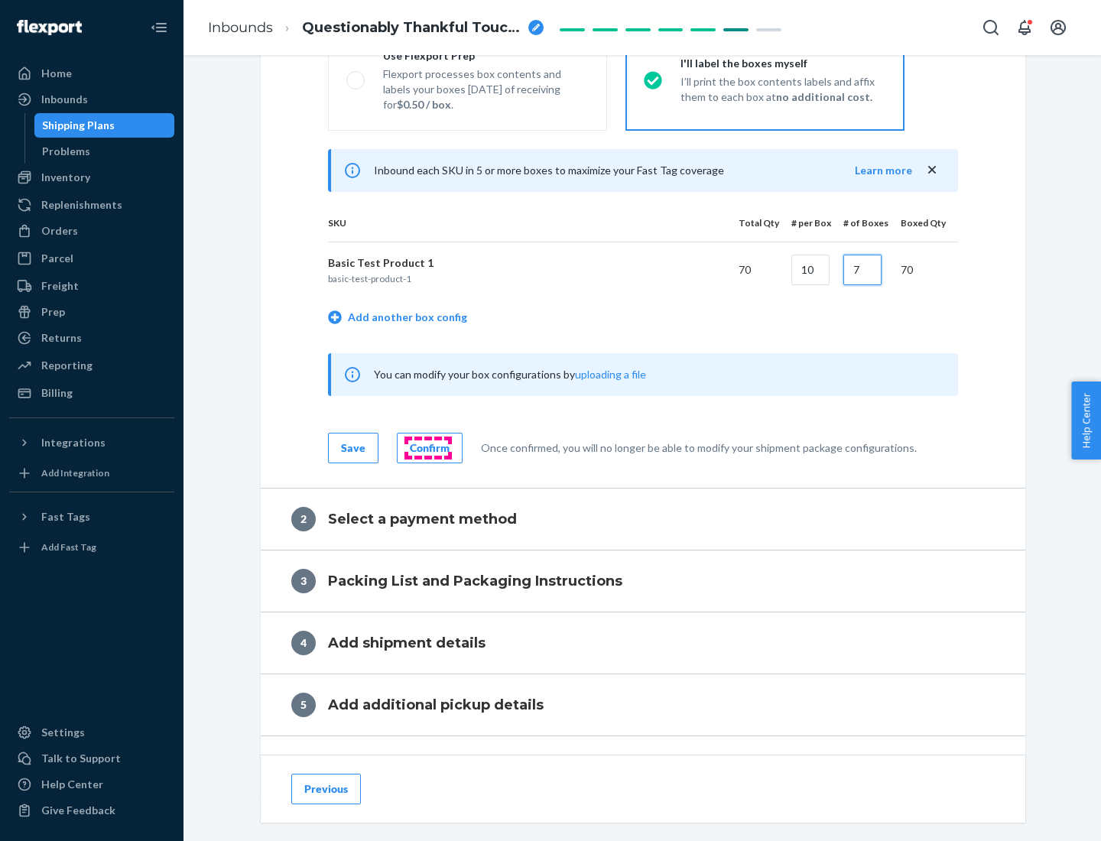
type input "7"
click at [427, 447] on div "Confirm" at bounding box center [430, 447] width 40 height 15
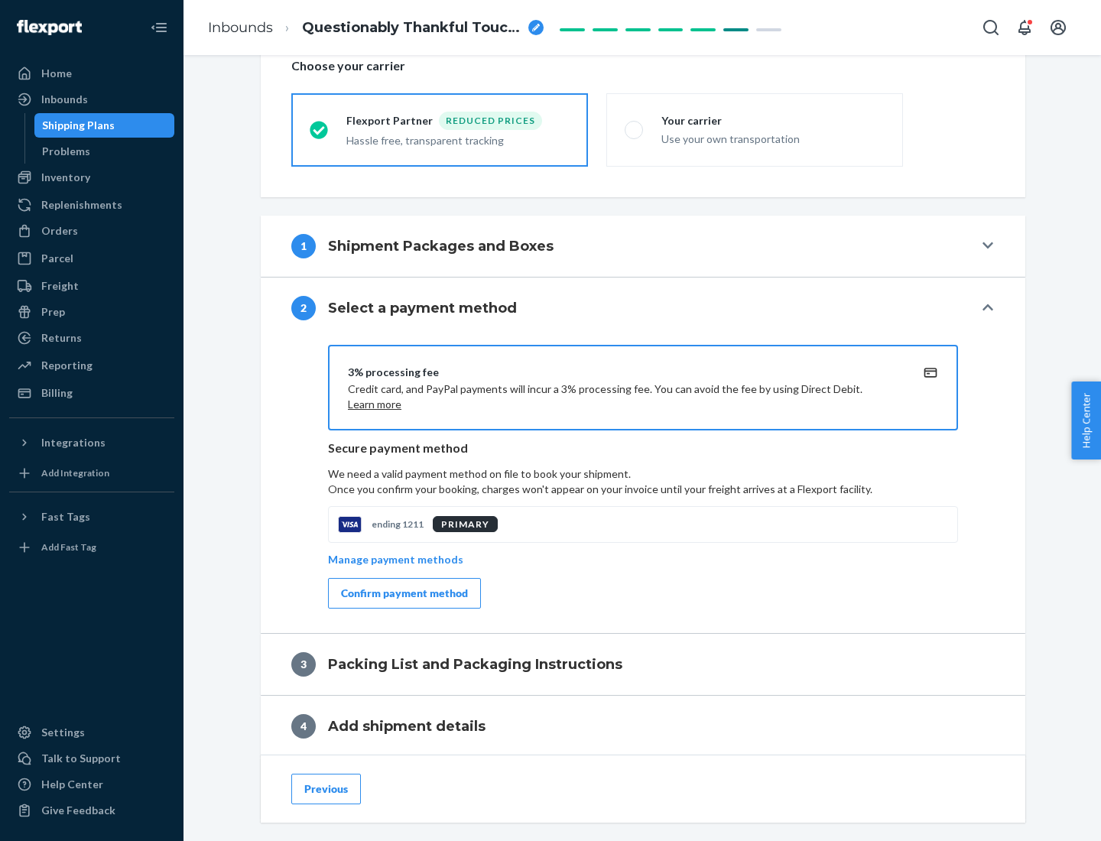
scroll to position [548, 0]
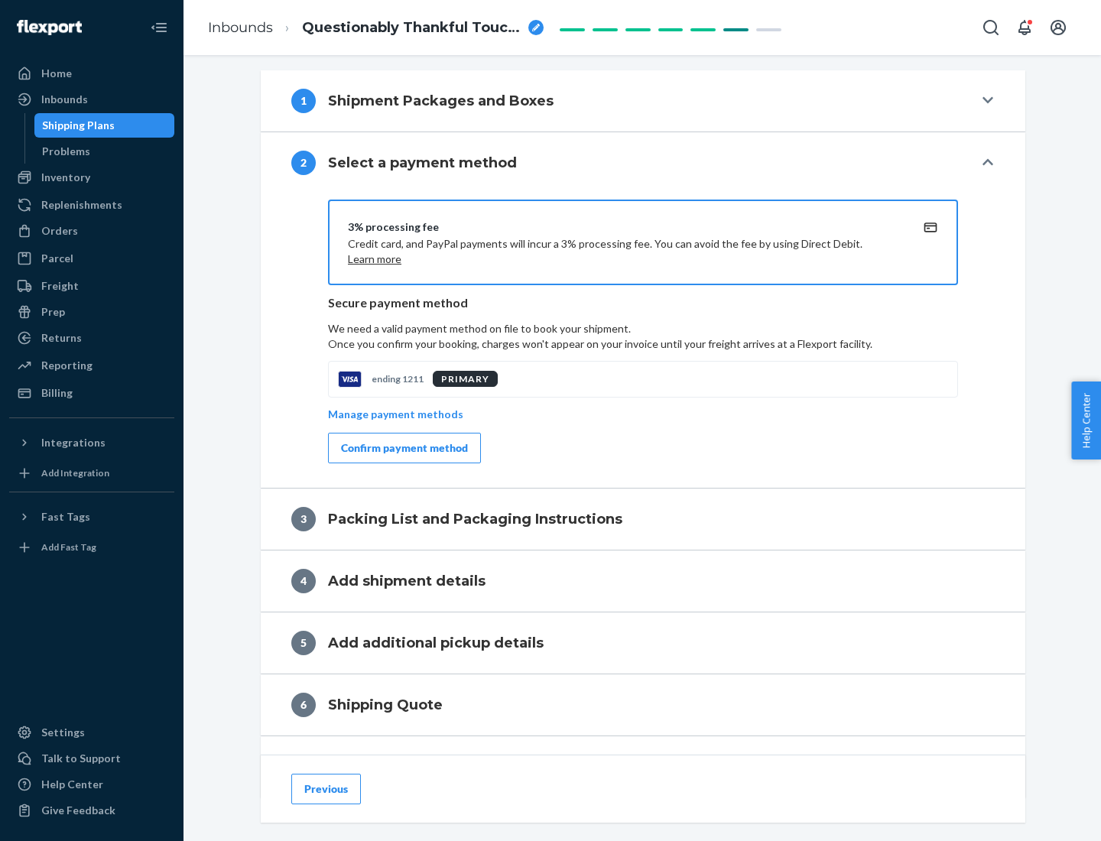
click at [403, 448] on div "Confirm payment method" at bounding box center [404, 447] width 127 height 15
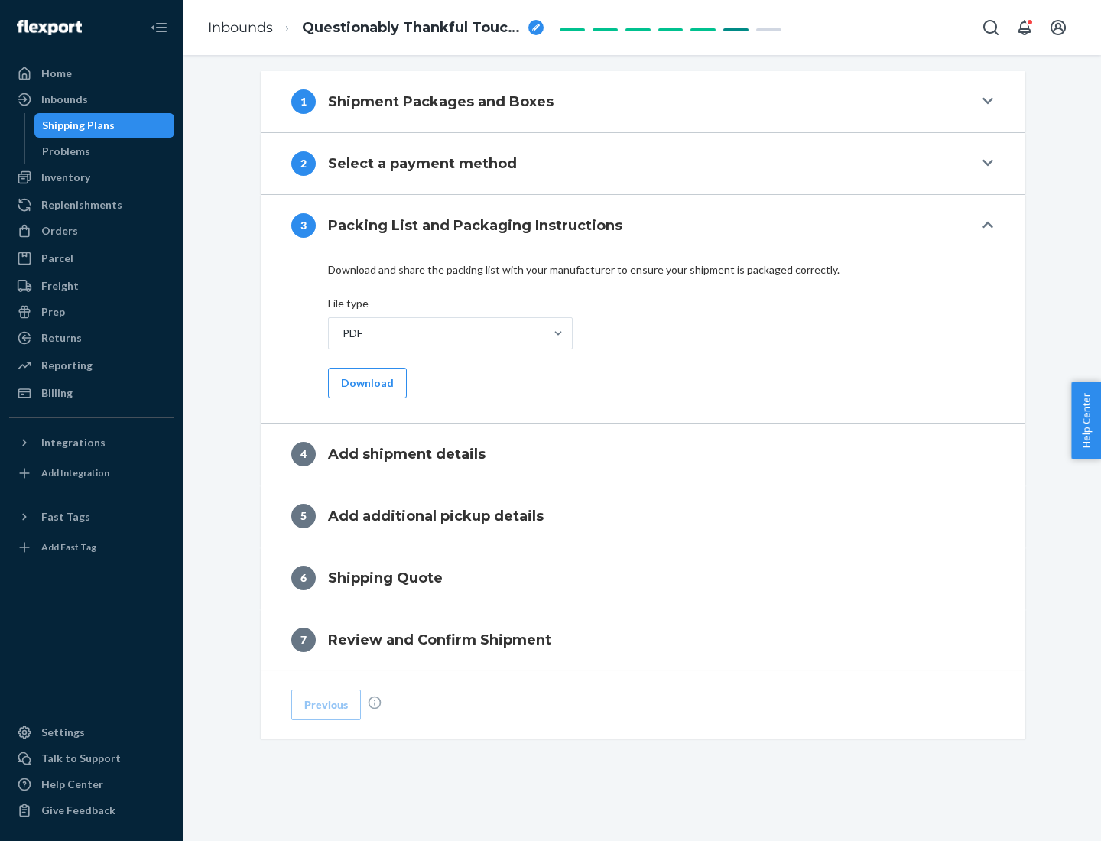
scroll to position [482, 0]
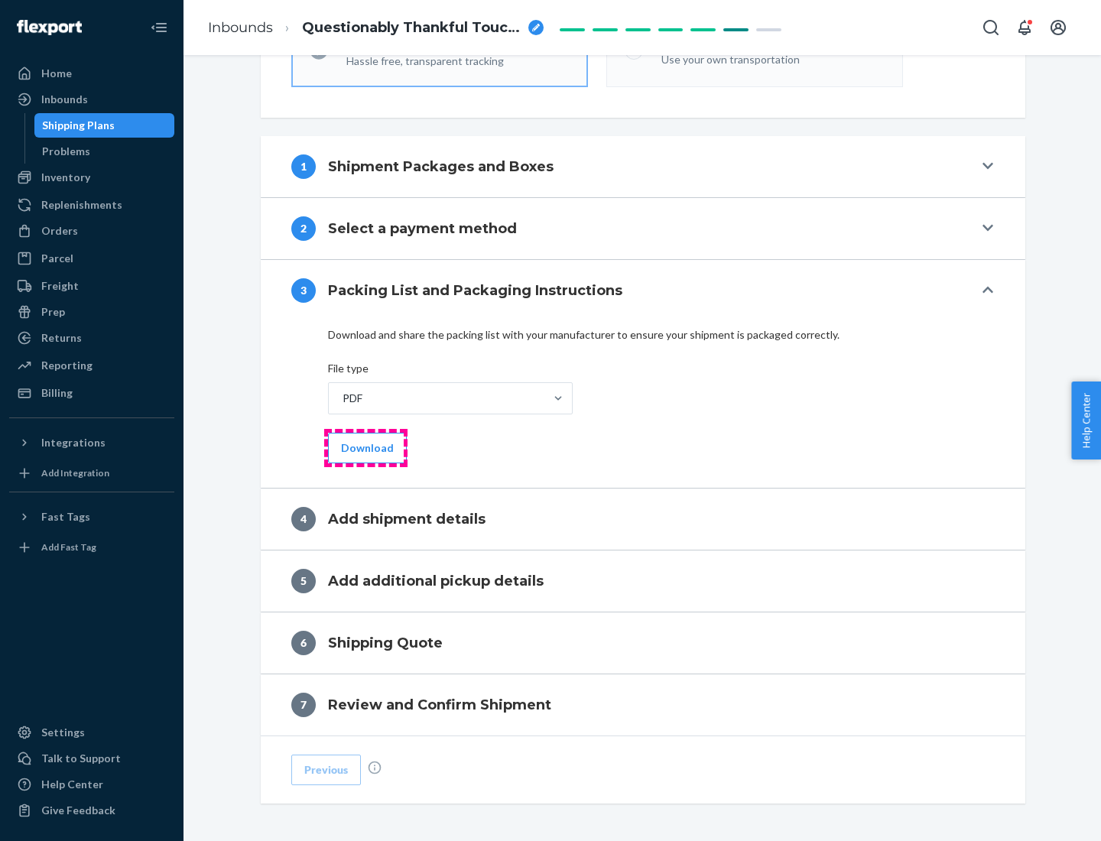
click at [365, 447] on button "Download" at bounding box center [367, 448] width 79 height 31
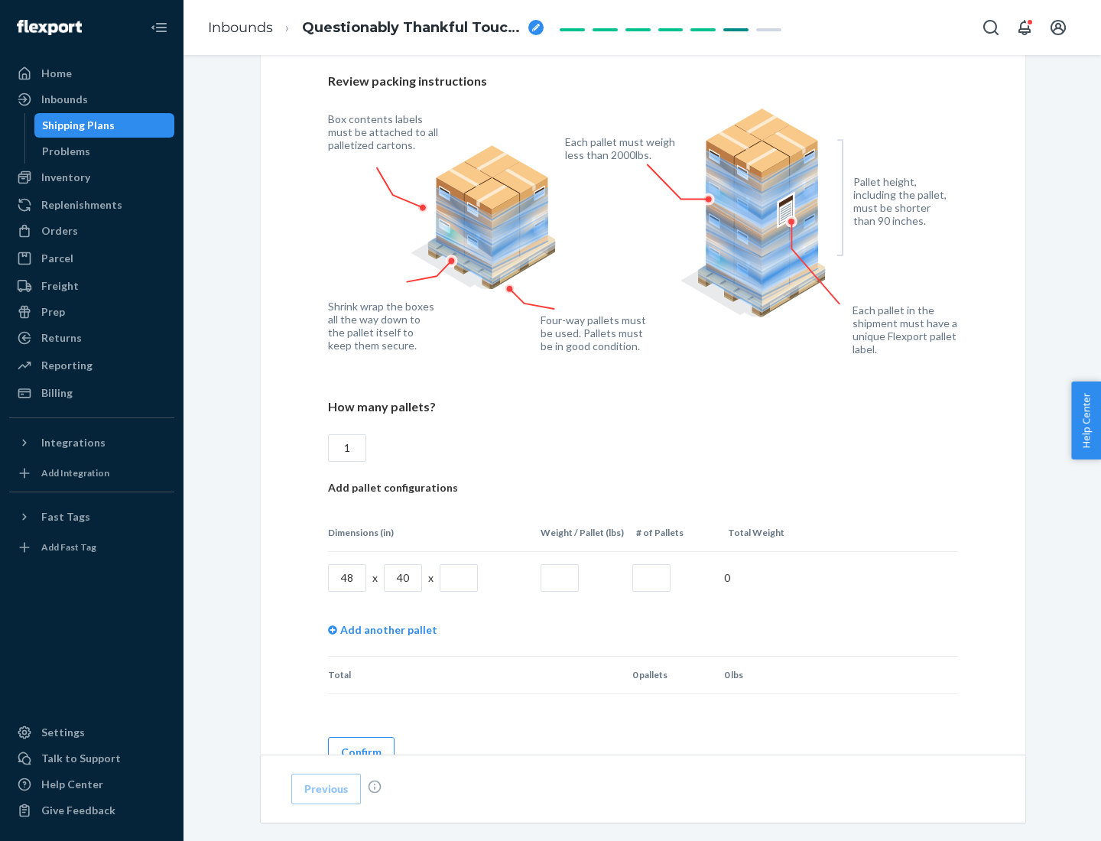
scroll to position [1049, 0]
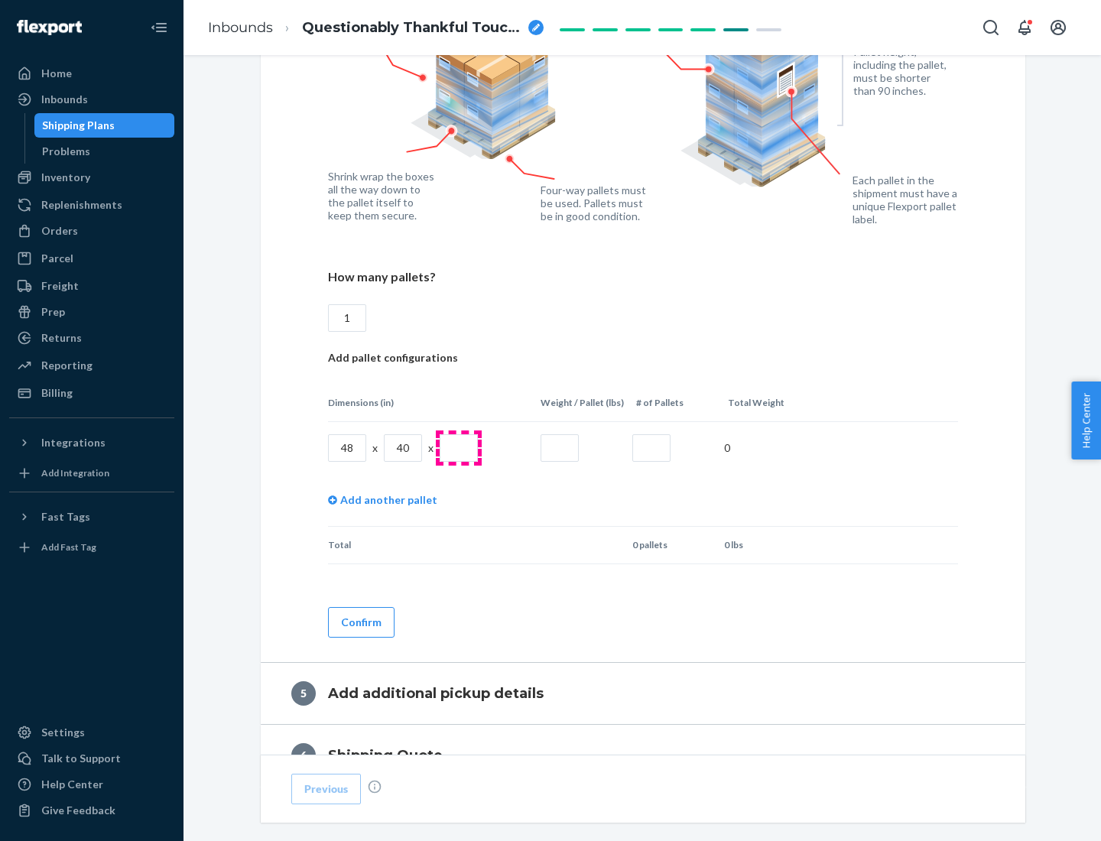
type input "1"
type input "40"
type input "200"
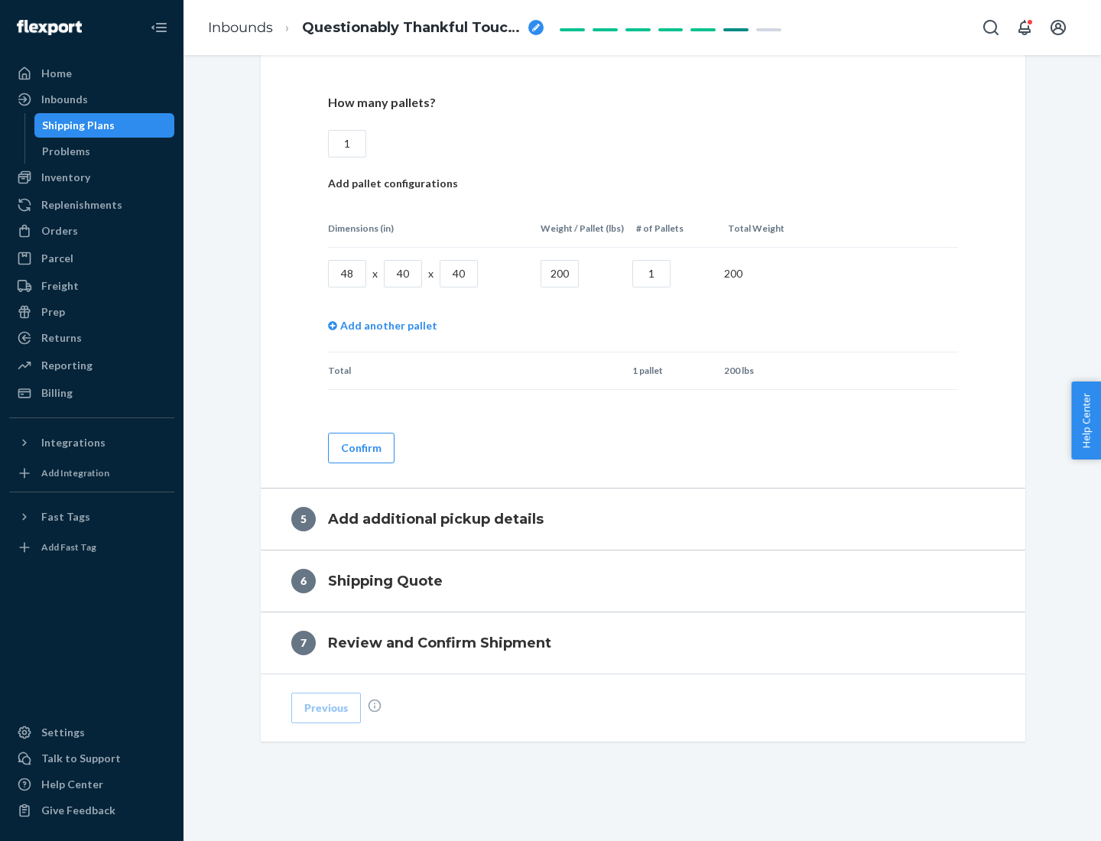
type input "1"
click at [360, 447] on button "Confirm" at bounding box center [361, 448] width 67 height 31
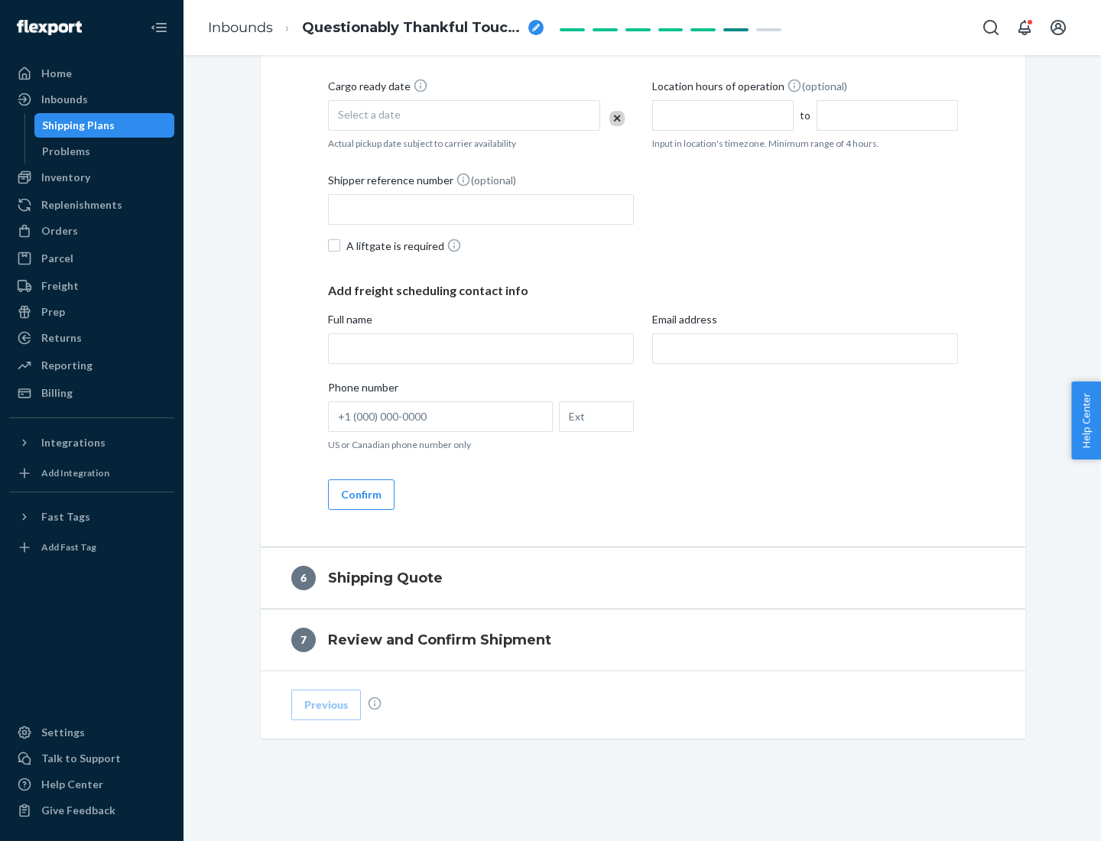
scroll to position [523, 0]
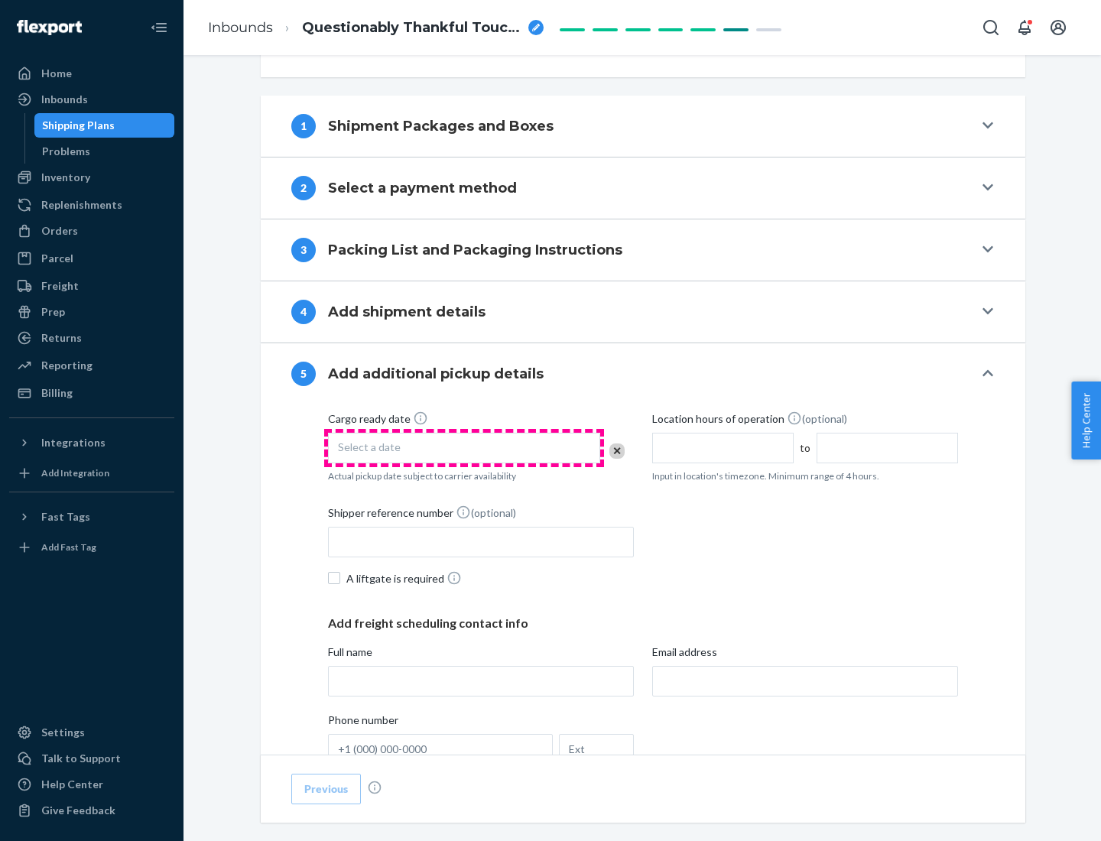
click at [464, 447] on div "Select a date" at bounding box center [464, 448] width 272 height 31
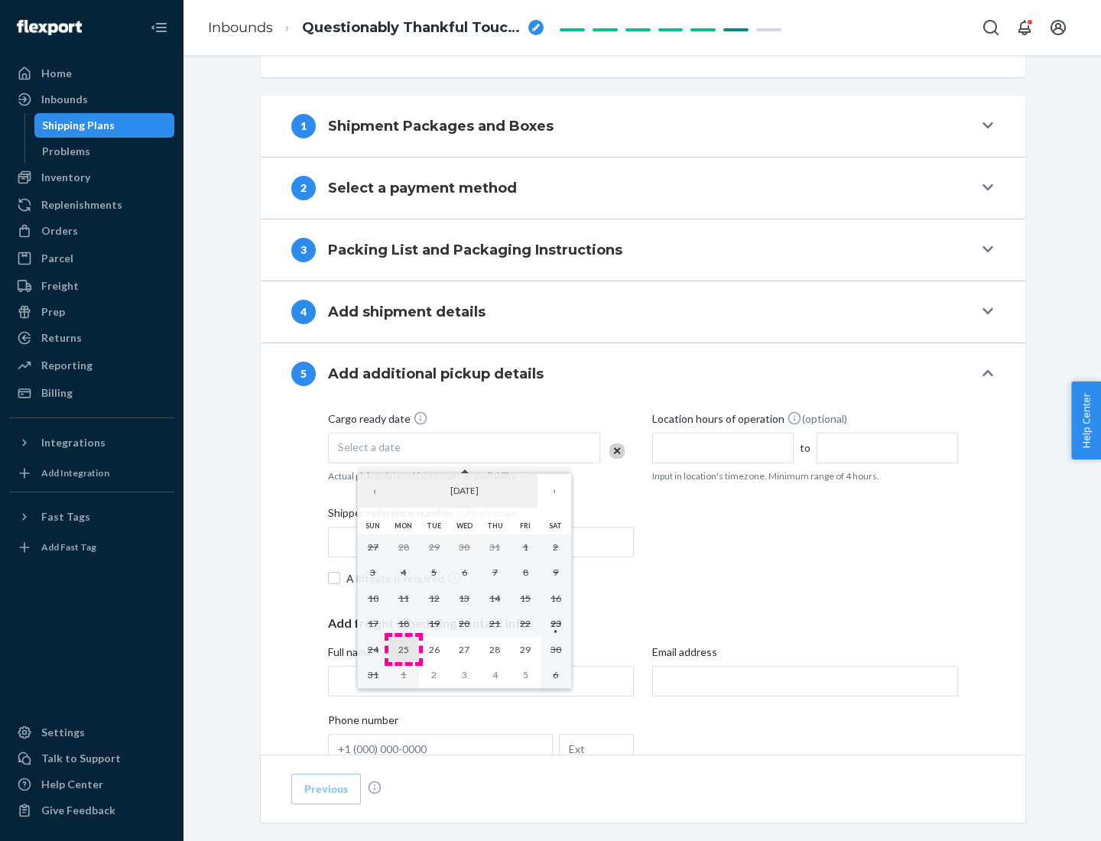
click at [403, 649] on abbr "25" at bounding box center [403, 649] width 11 height 11
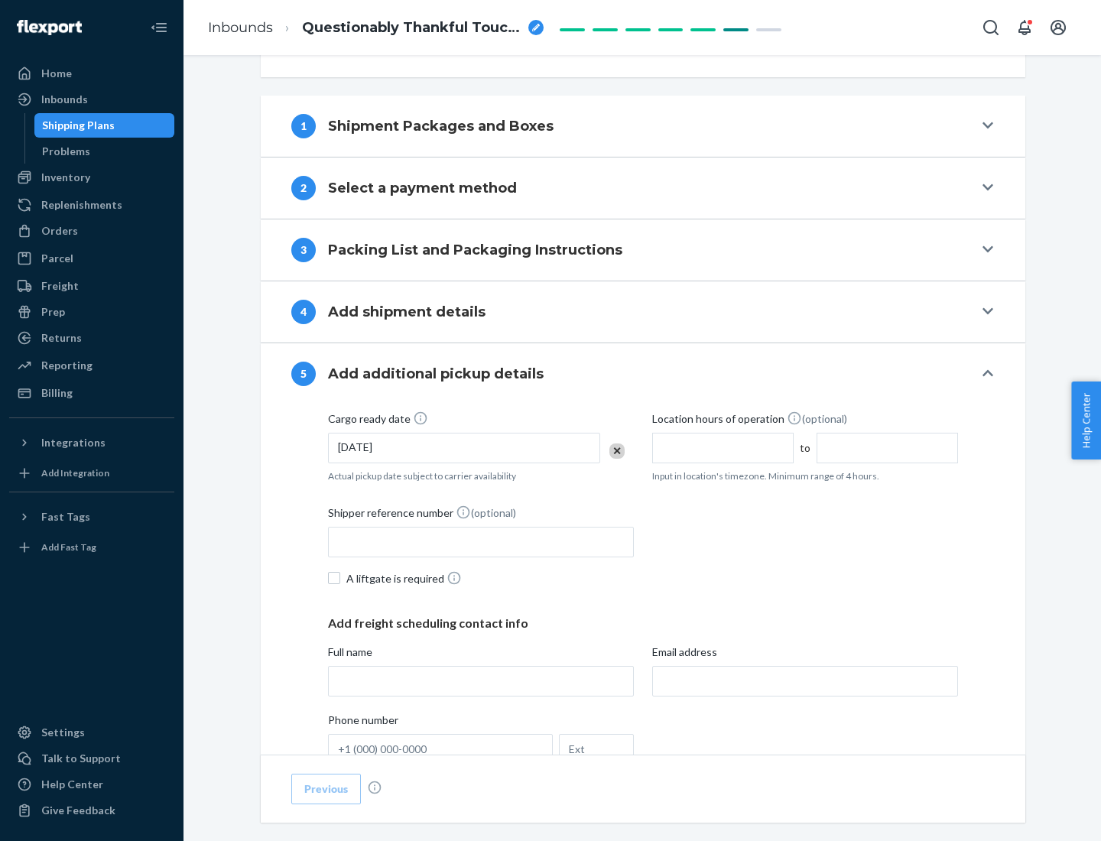
scroll to position [756, 0]
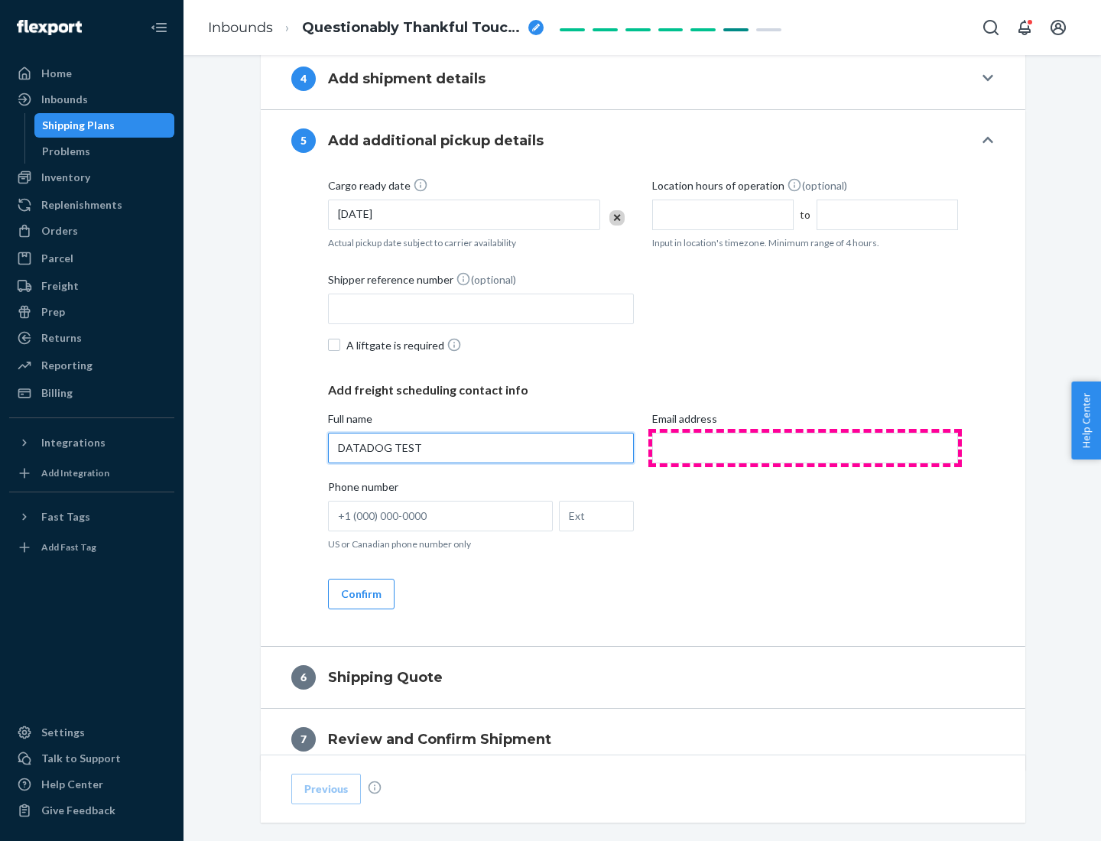
type input "DATADOG TEST"
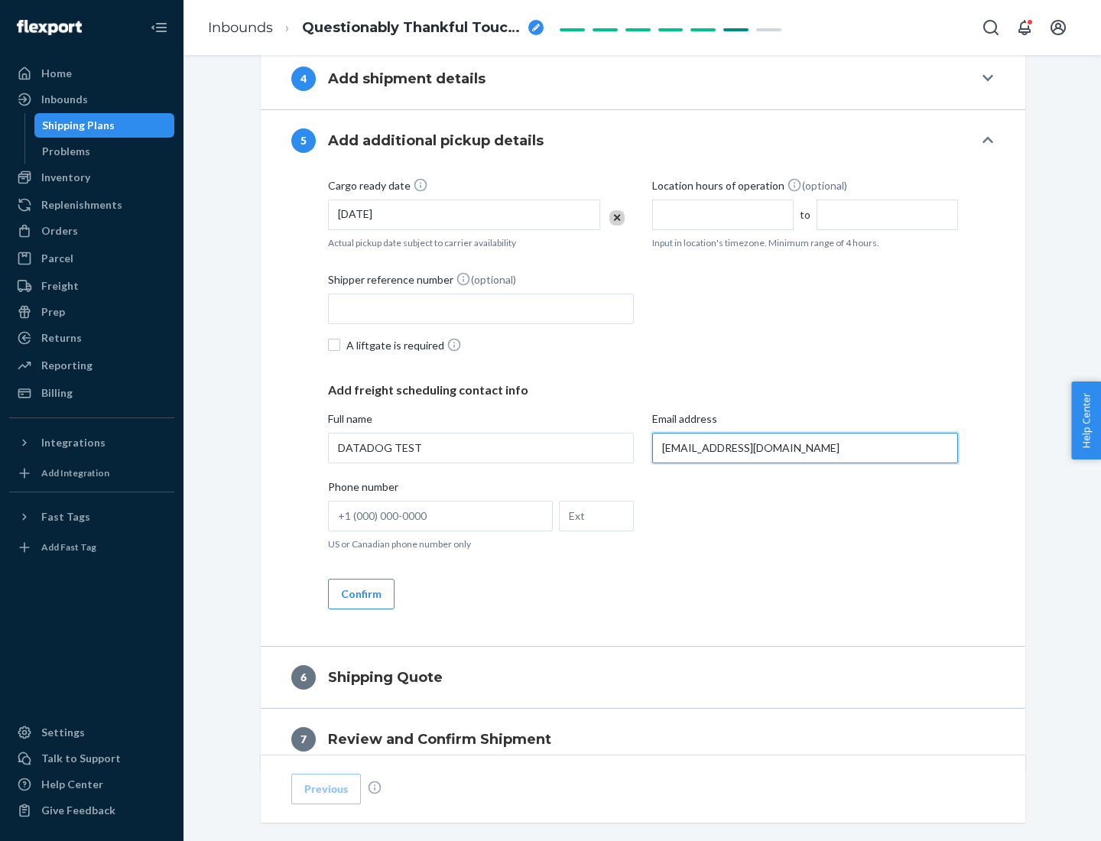
scroll to position [824, 0]
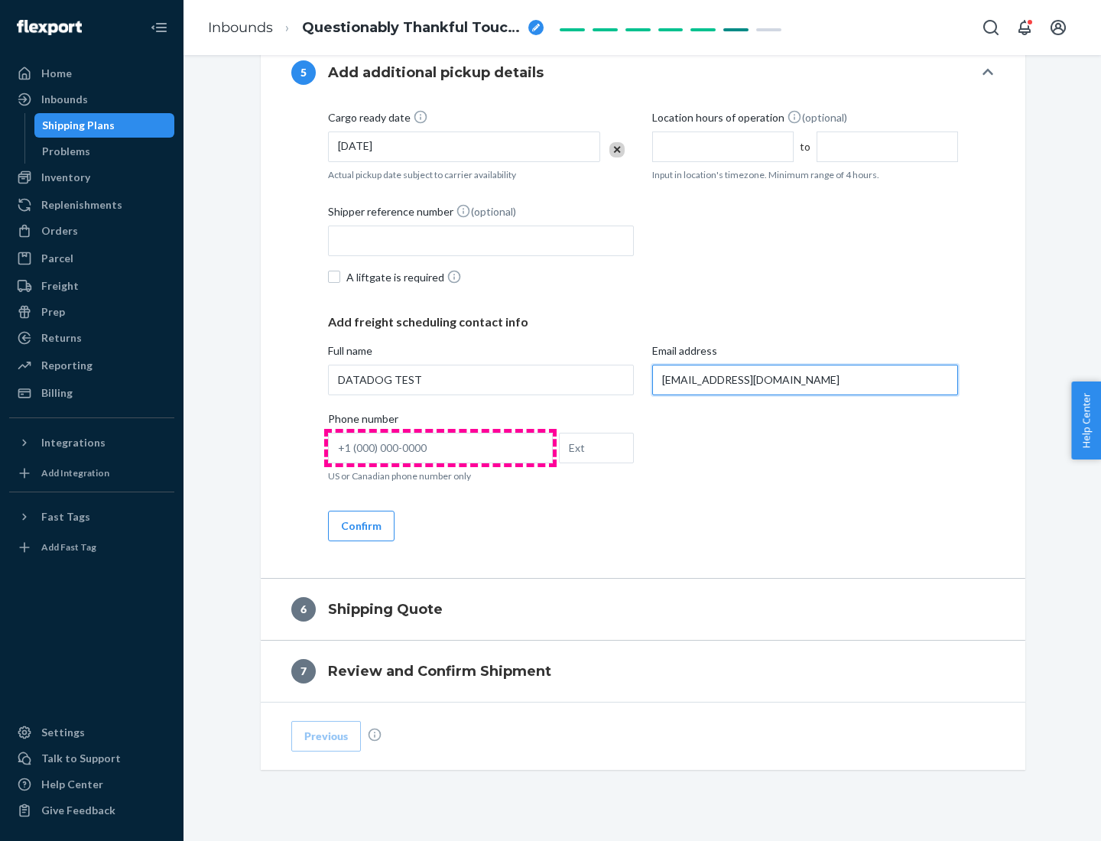
type input "[EMAIL_ADDRESS][DOMAIN_NAME]"
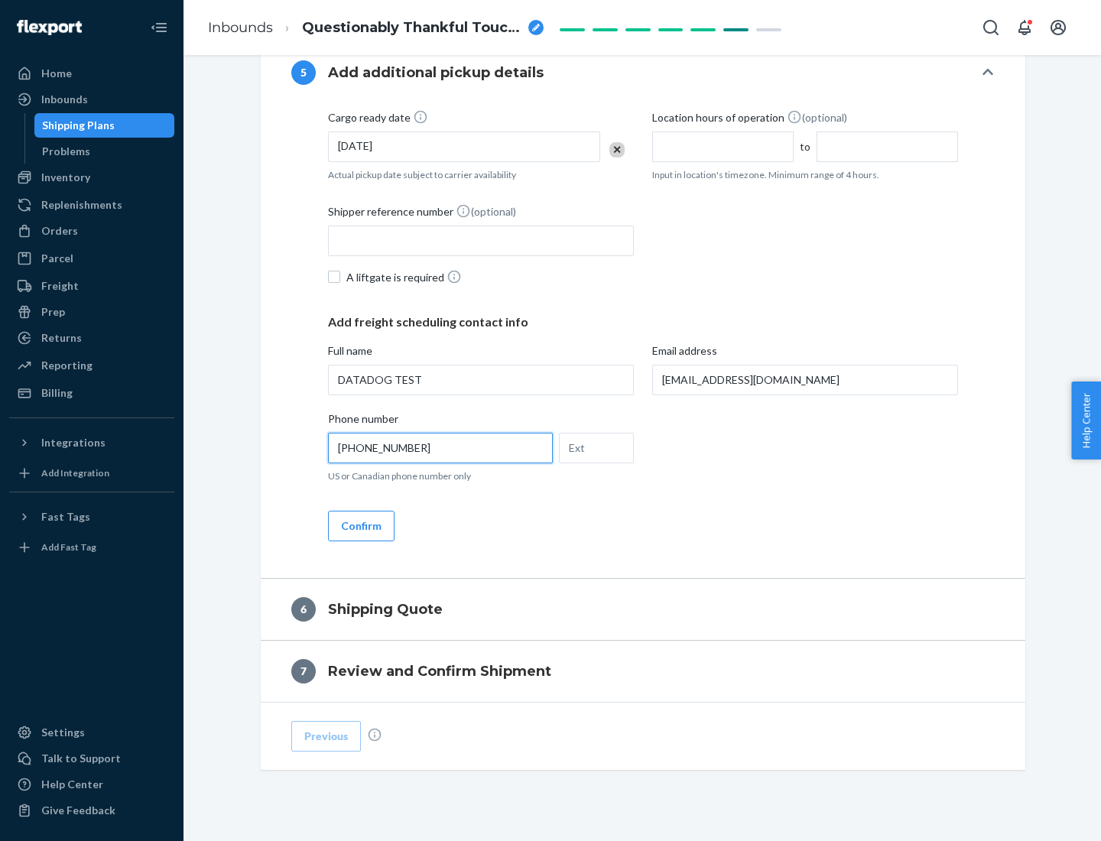
scroll to position [856, 0]
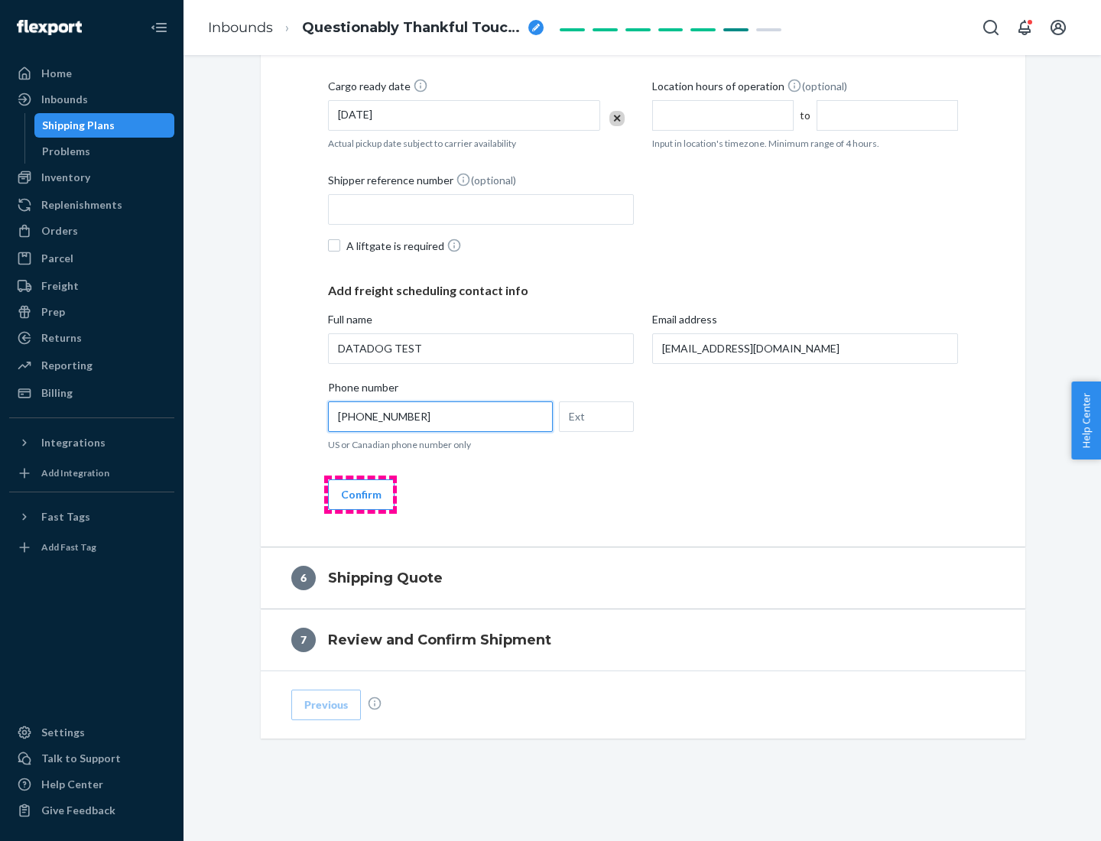
type input "[PHONE_NUMBER]"
click at [360, 494] on button "Confirm" at bounding box center [361, 494] width 67 height 31
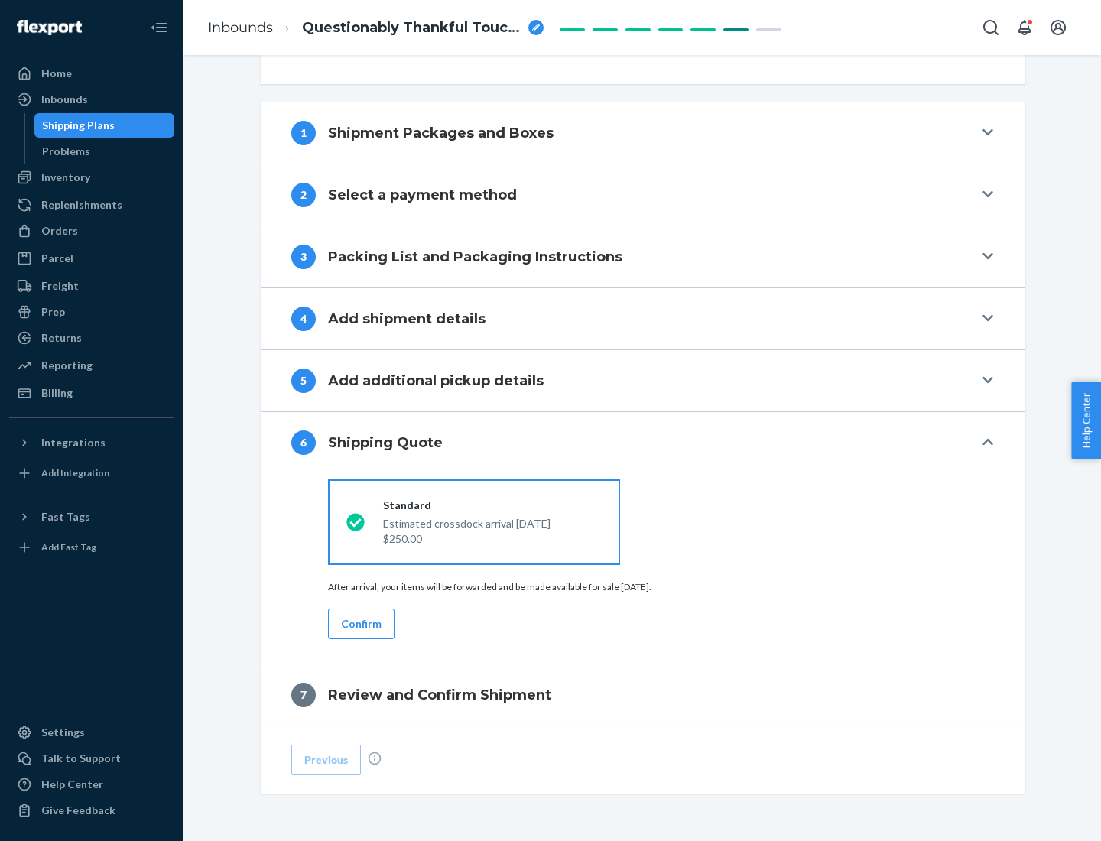
scroll to position [571, 0]
